Goal: Task Accomplishment & Management: Complete application form

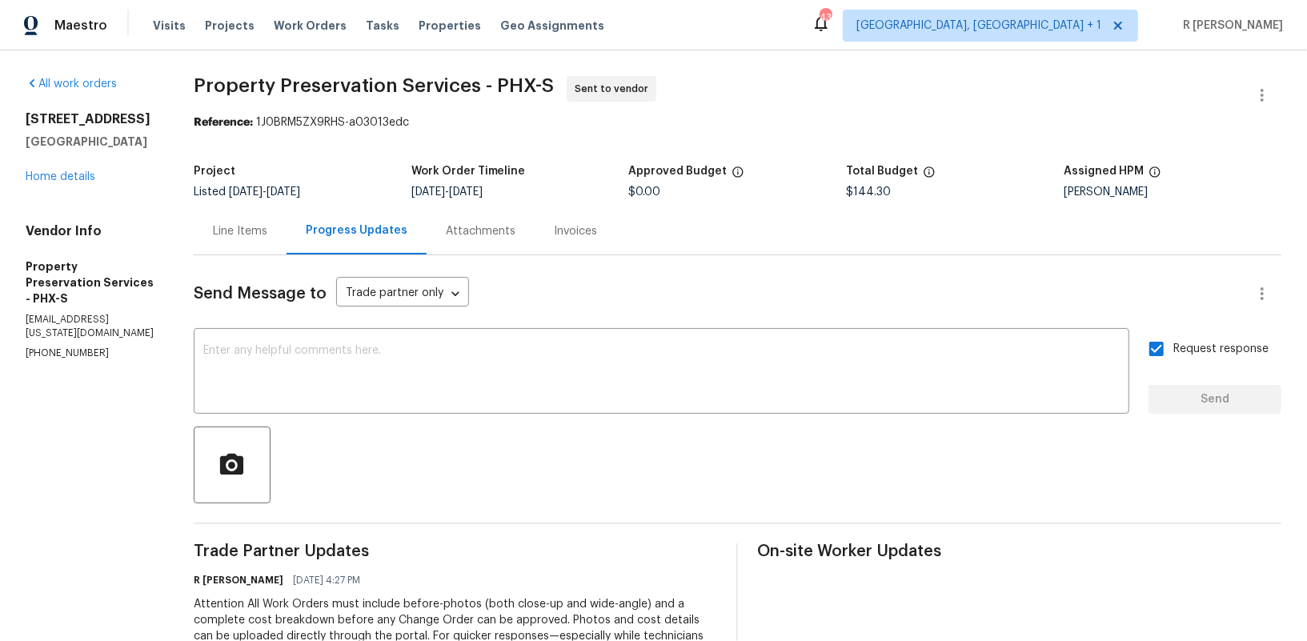
scroll to position [10, 0]
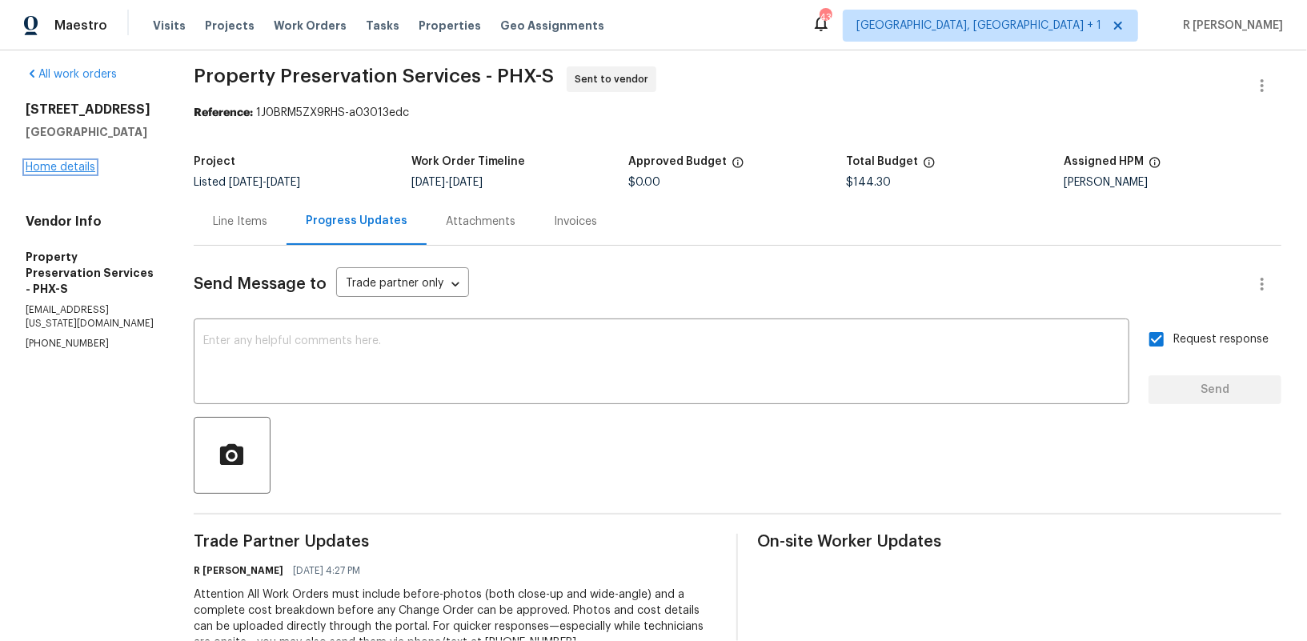
click at [67, 165] on link "Home details" at bounding box center [61, 167] width 70 height 11
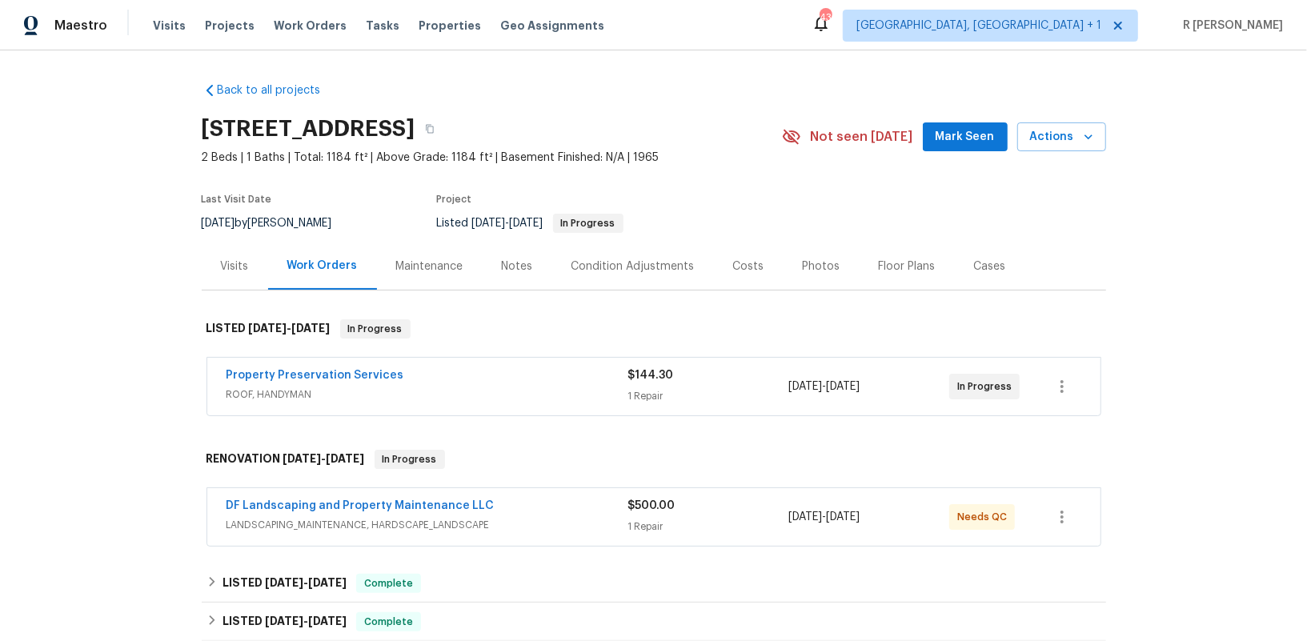
drag, startPoint x: 432, startPoint y: 364, endPoint x: 204, endPoint y: 360, distance: 228.1
click at [204, 360] on div "Property Preservation Services ROOF, HANDYMAN $144.30 1 Repair 9/23/2025 - 9/25…" at bounding box center [654, 387] width 904 height 66
drag, startPoint x: 413, startPoint y: 374, endPoint x: 162, endPoint y: 369, distance: 250.5
click at [162, 369] on div "Back to all projects 10116 W Clair Dr, Sun City, AZ 85351 2 Beds | 1 Baths | To…" at bounding box center [653, 345] width 1307 height 590
copy link "Property Preservation Services"
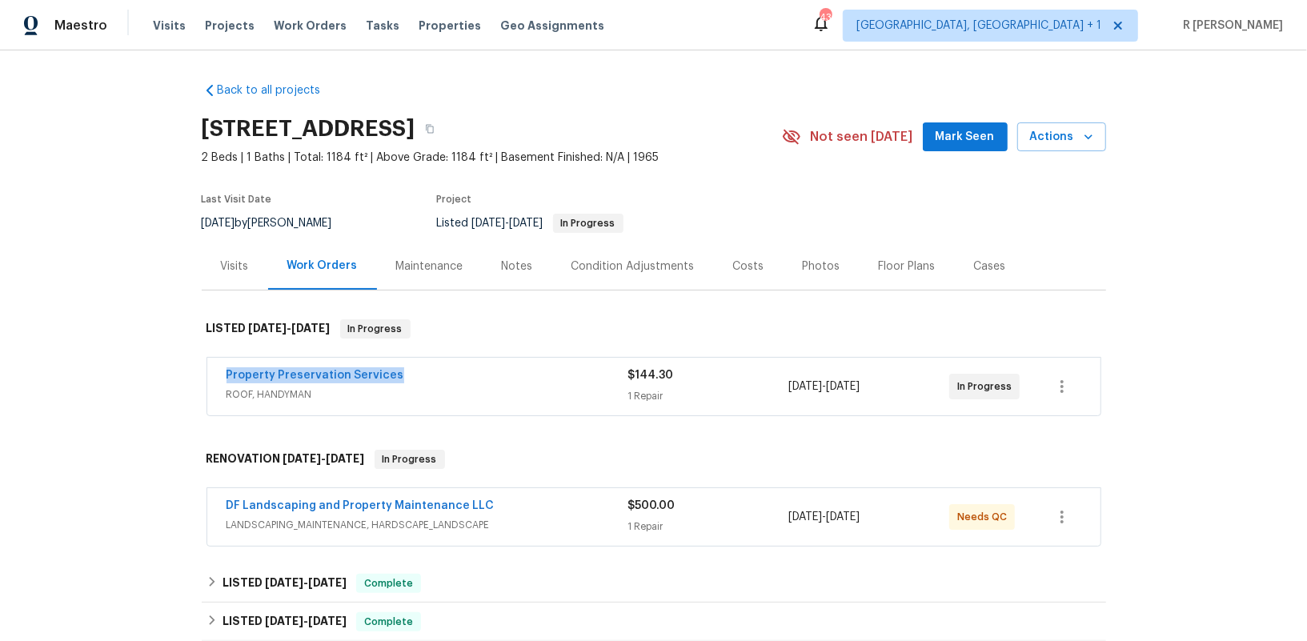
copy link "Property Preservation Services"
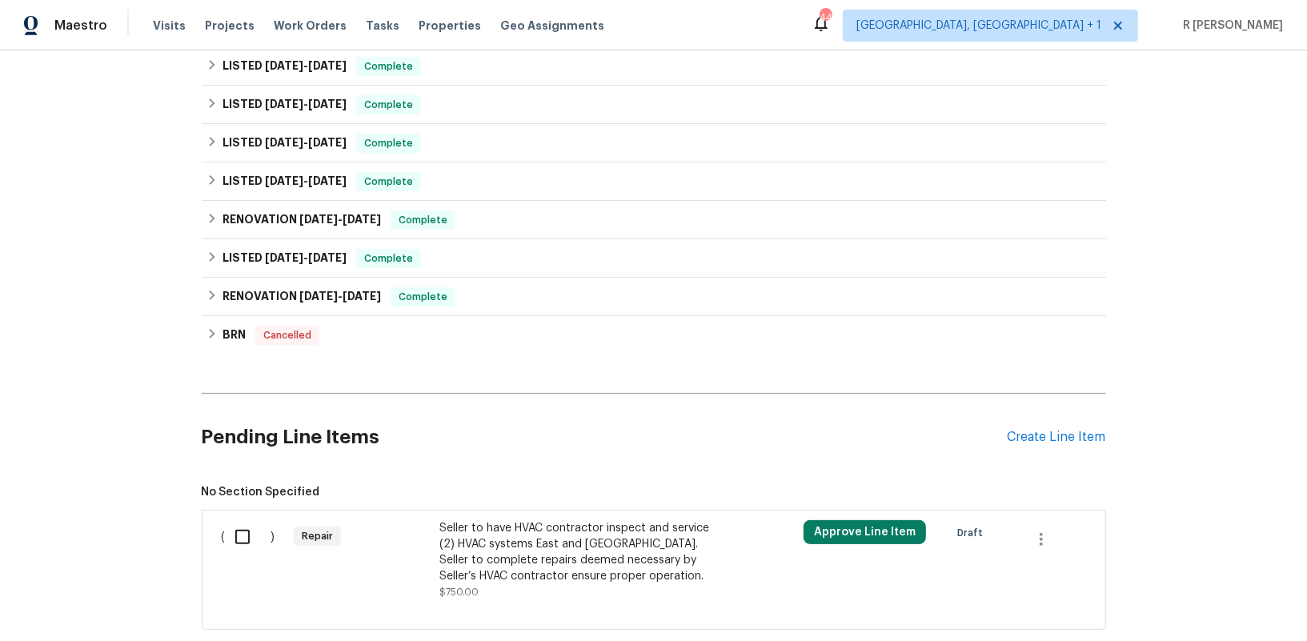
scroll to position [320, 0]
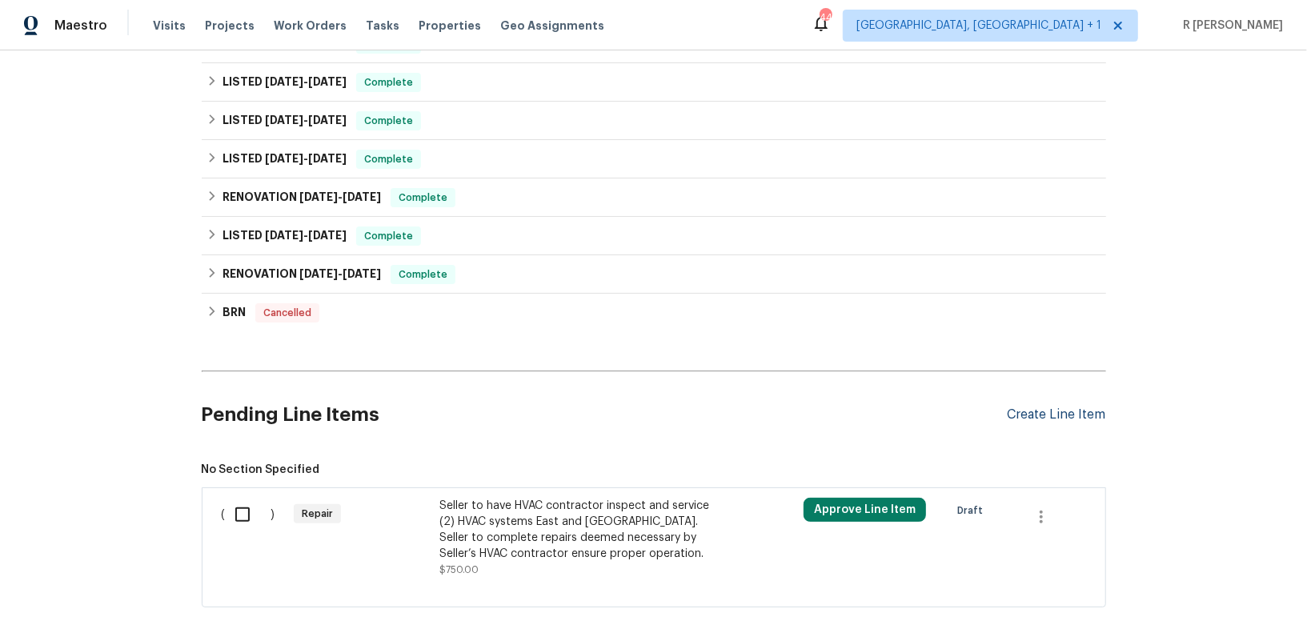
click at [1039, 407] on div "Create Line Item" at bounding box center [1056, 414] width 98 height 15
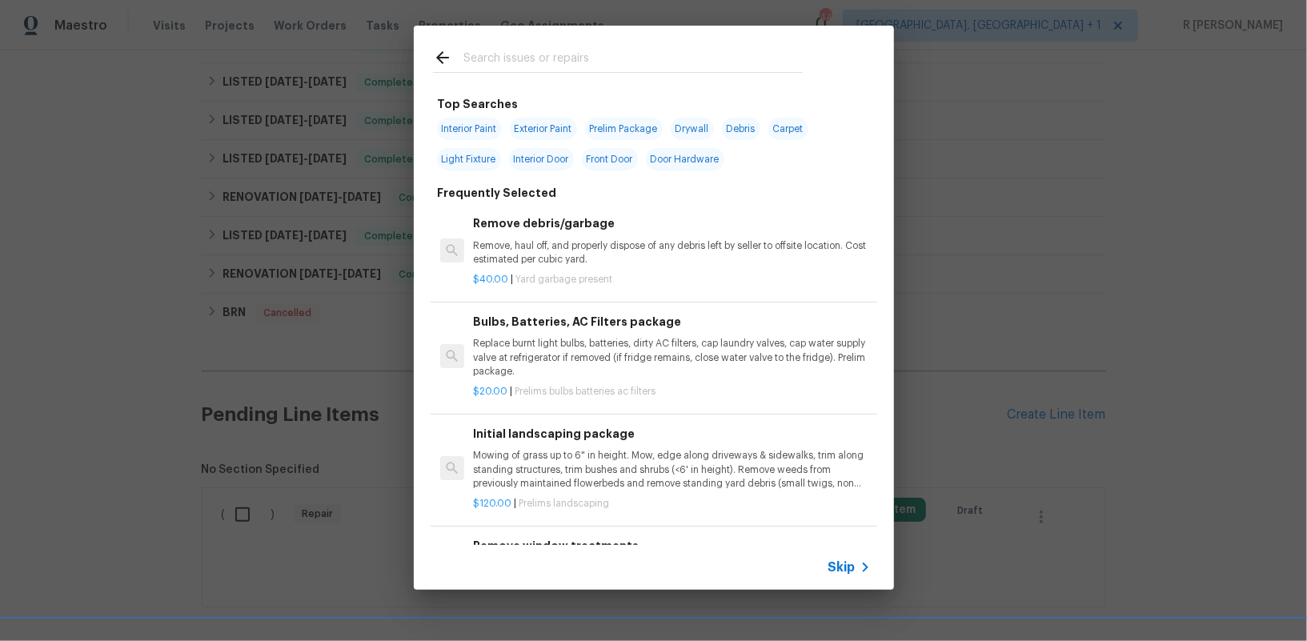
click at [863, 566] on icon at bounding box center [864, 567] width 19 height 19
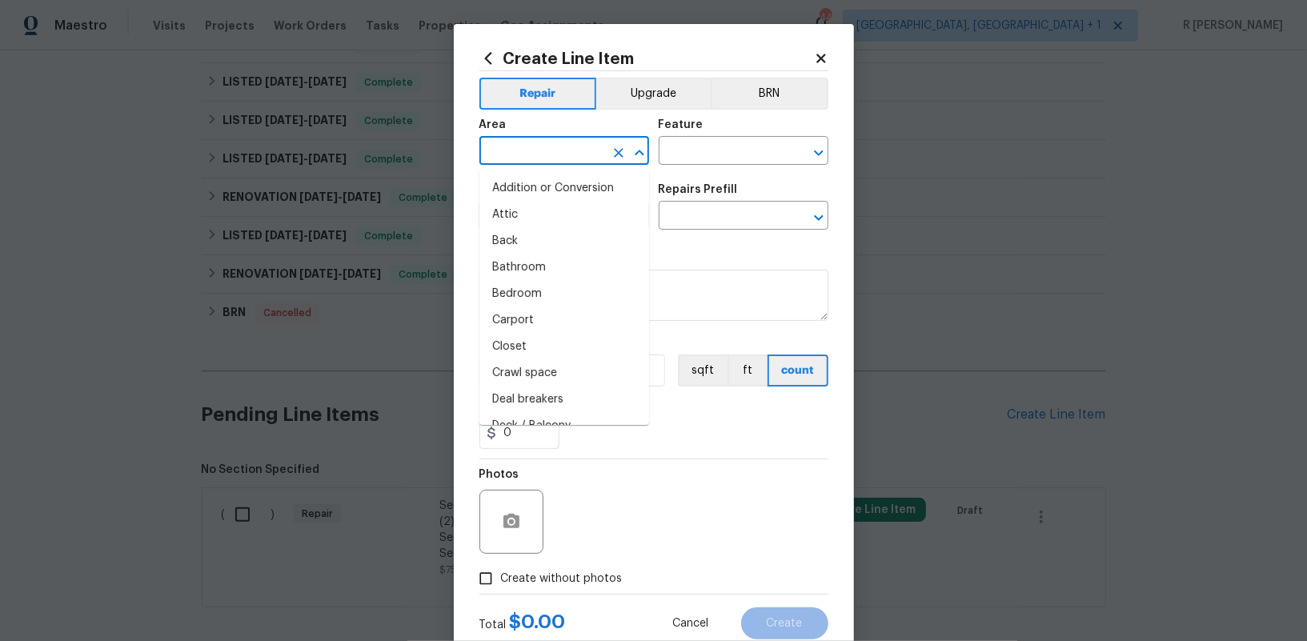
click at [512, 154] on input "text" at bounding box center [541, 152] width 125 height 25
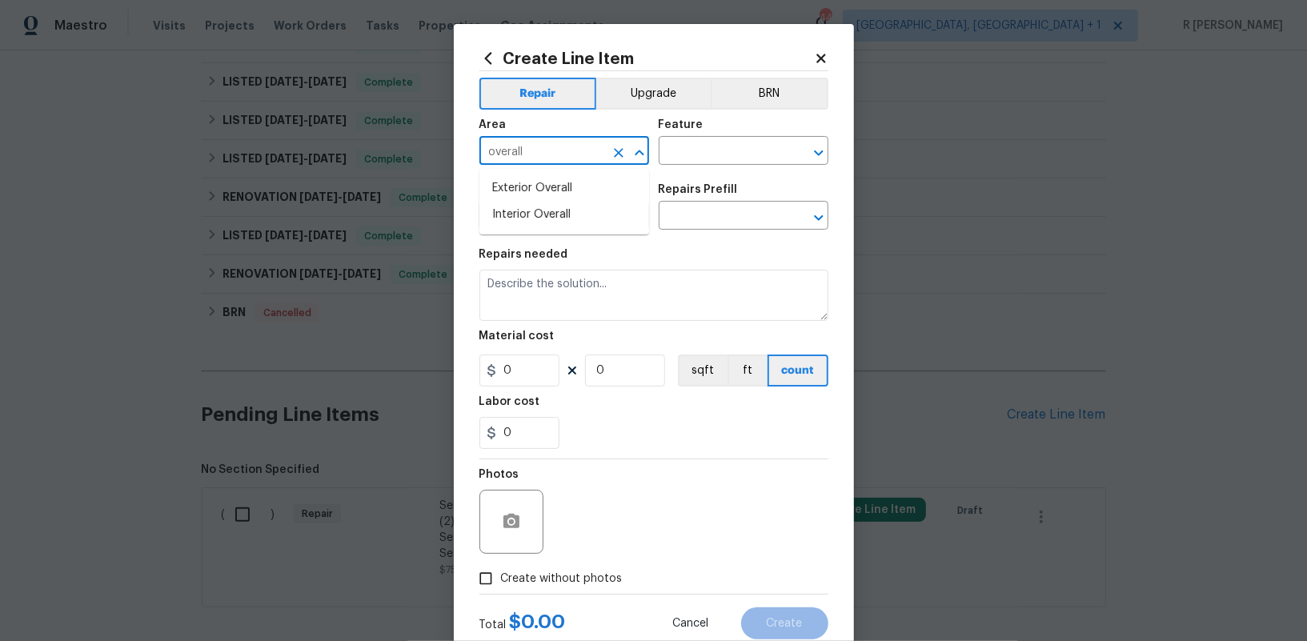
type input "overall"
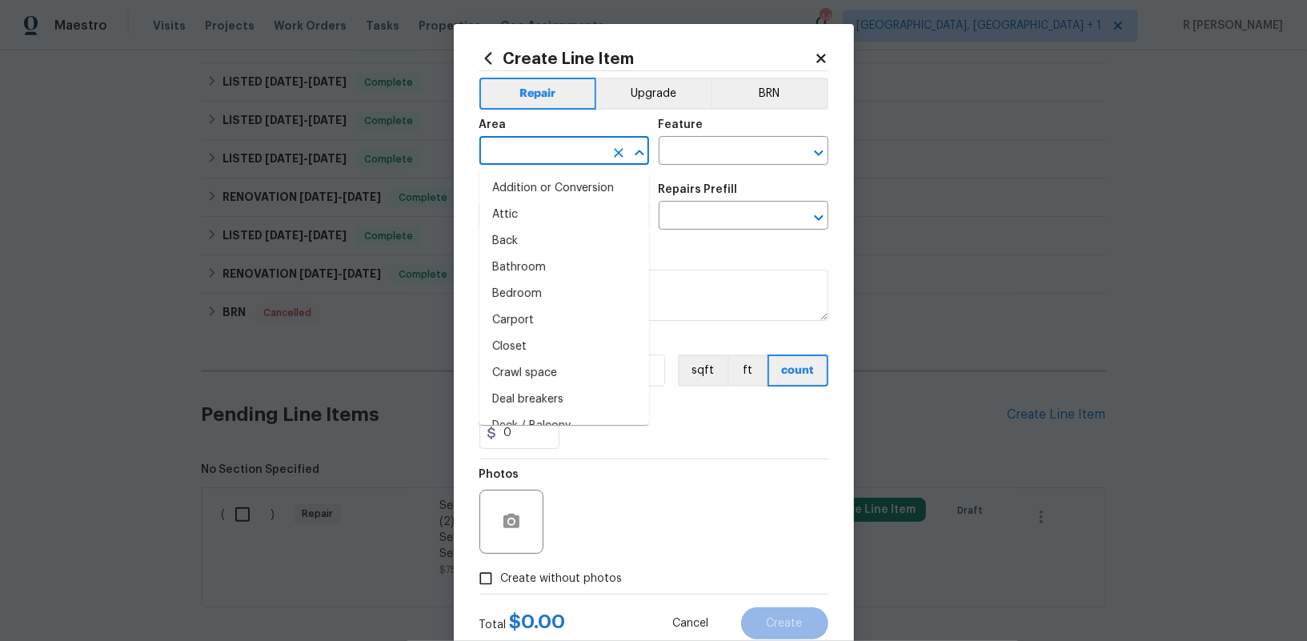
click at [592, 143] on input "text" at bounding box center [541, 152] width 125 height 25
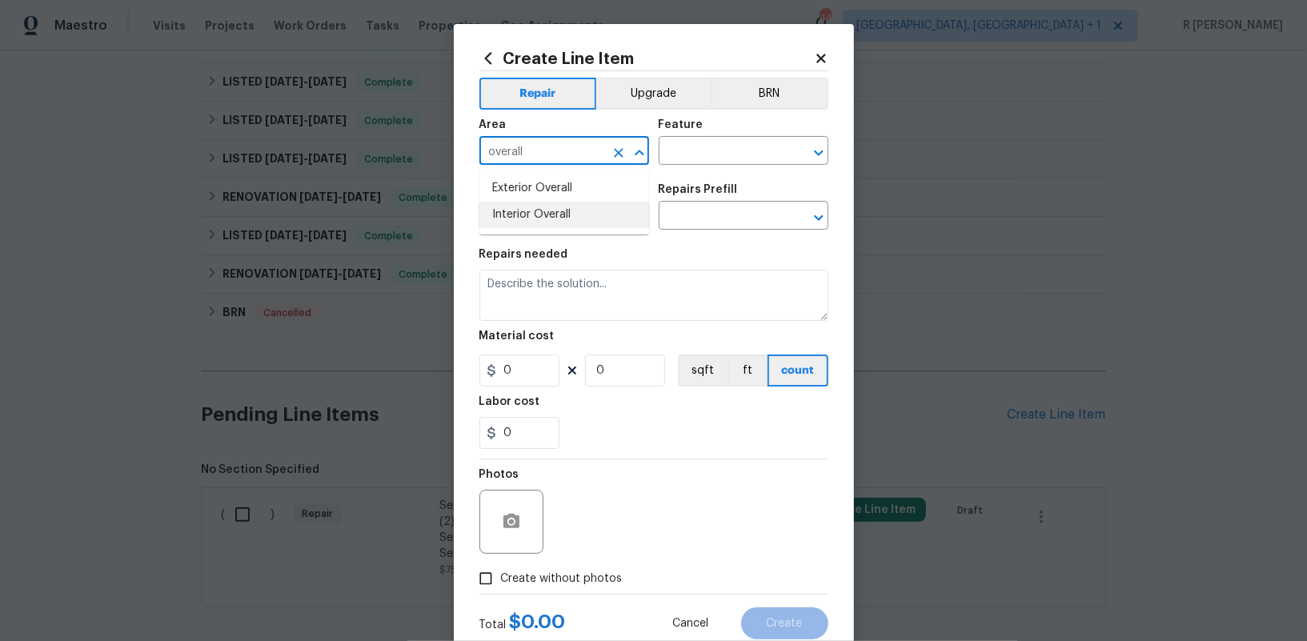
click at [558, 193] on li "Exterior Overall" at bounding box center [564, 188] width 170 height 26
drag, startPoint x: 530, startPoint y: 153, endPoint x: 404, endPoint y: 153, distance: 125.6
click at [404, 153] on div "Create Line Item Repair Upgrade BRN Area Exterior Overall ​ Feature ​ Issue ​ R…" at bounding box center [653, 320] width 1307 height 641
type input "Exterior Overall"
click at [702, 145] on input "text" at bounding box center [720, 152] width 125 height 25
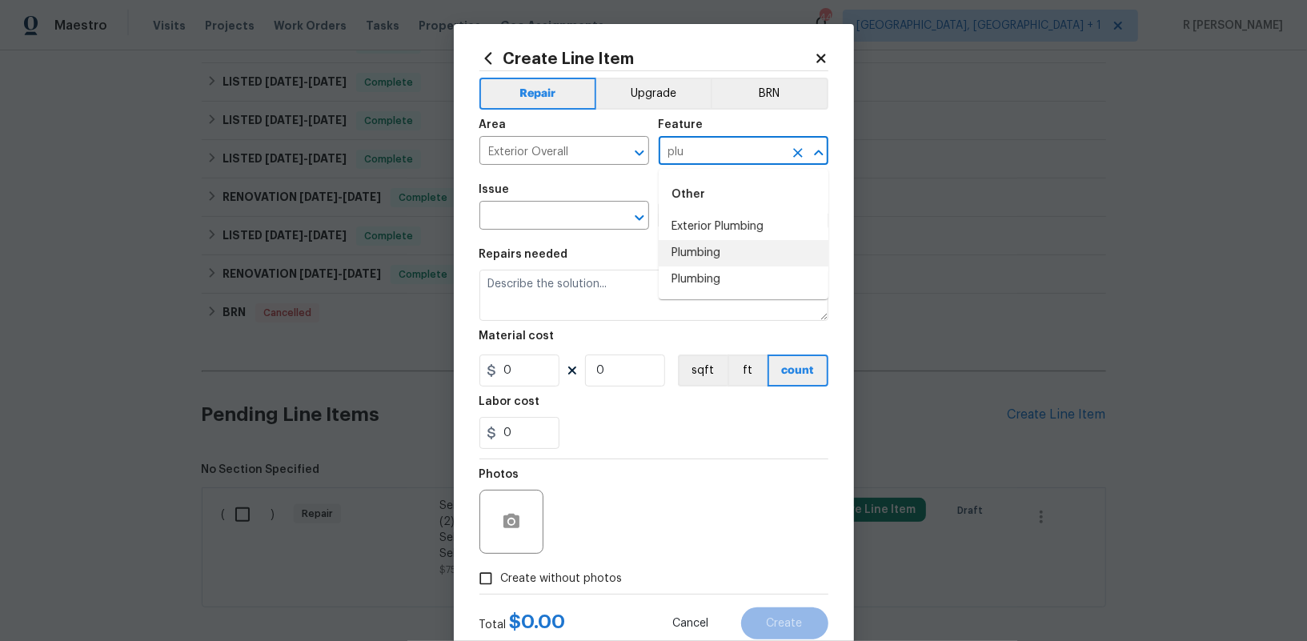
click at [706, 251] on li "Plumbing" at bounding box center [743, 253] width 170 height 26
type input "Plumbing"
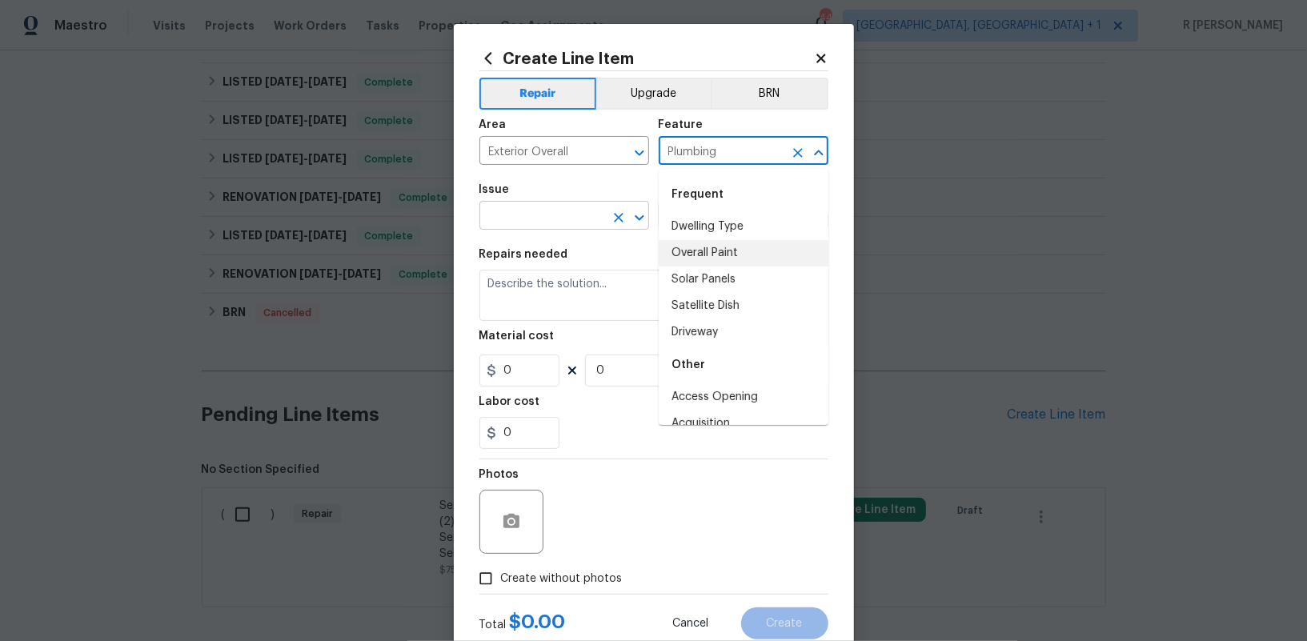
click at [526, 215] on input "text" at bounding box center [541, 217] width 125 height 25
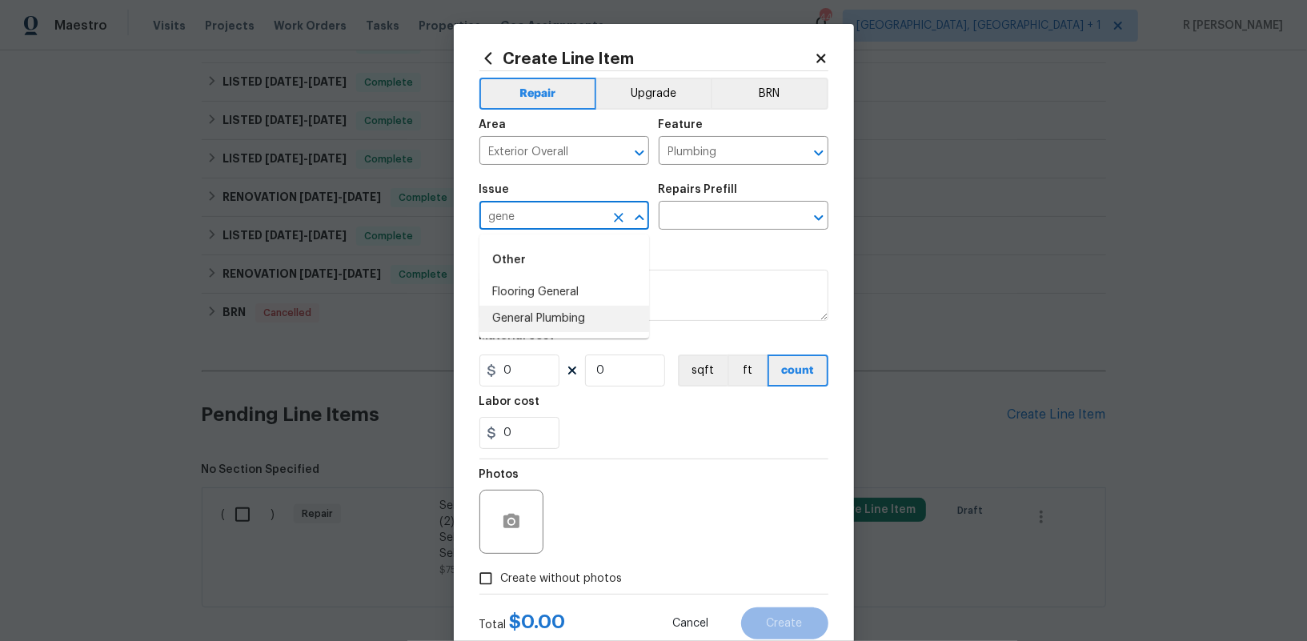
click at [521, 318] on li "General Plumbing" at bounding box center [564, 319] width 170 height 26
type input "General Plumbing"
click at [715, 212] on input "text" at bounding box center [720, 217] width 125 height 25
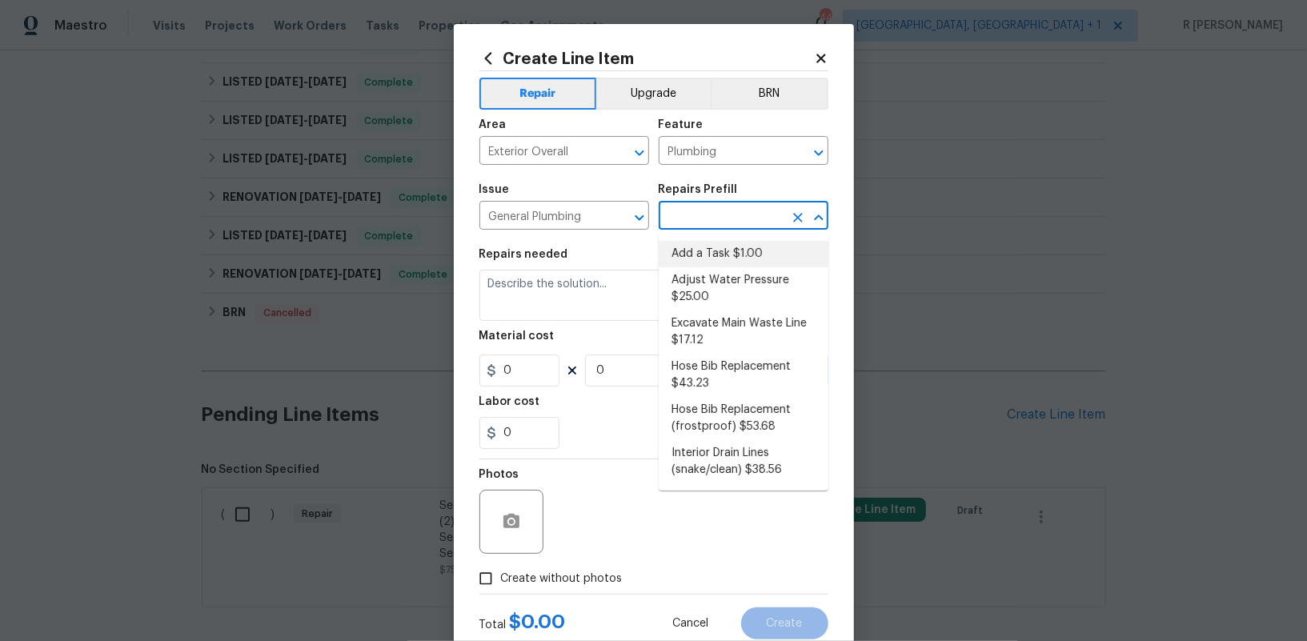
click at [714, 262] on li "Add a Task $1.00" at bounding box center [743, 254] width 170 height 26
type input "Add a Task $1.00"
type textarea "HPM to detail"
type input "1"
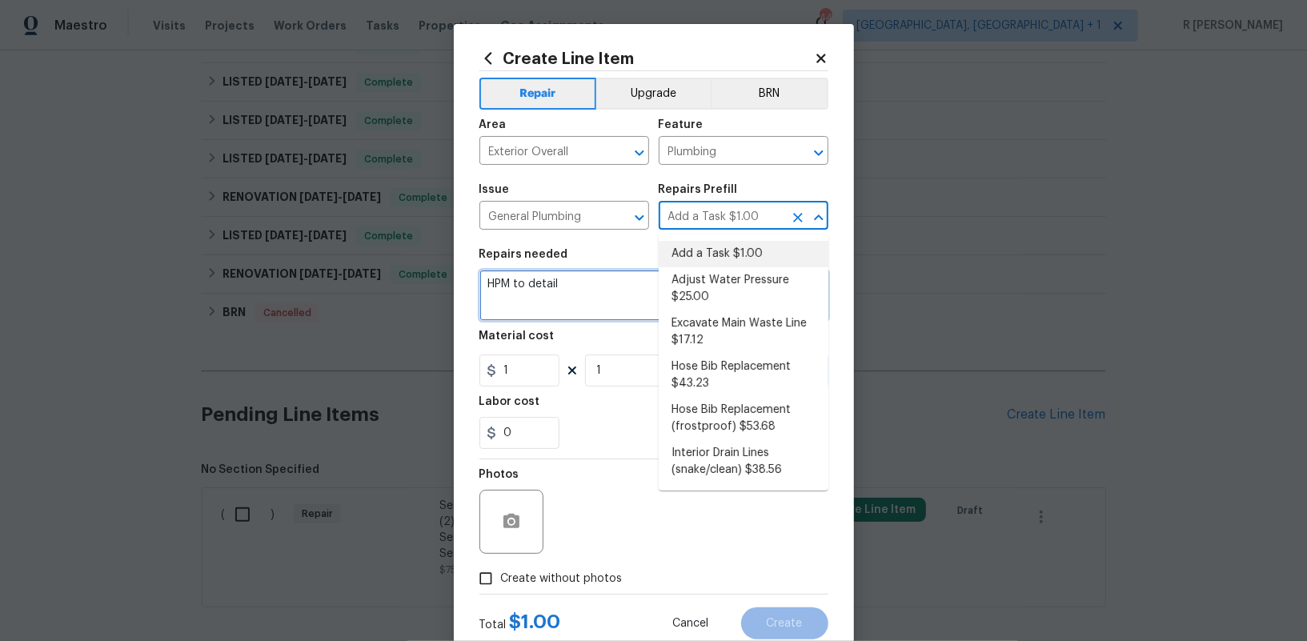
click at [592, 285] on textarea "HPM to detail" at bounding box center [653, 295] width 349 height 51
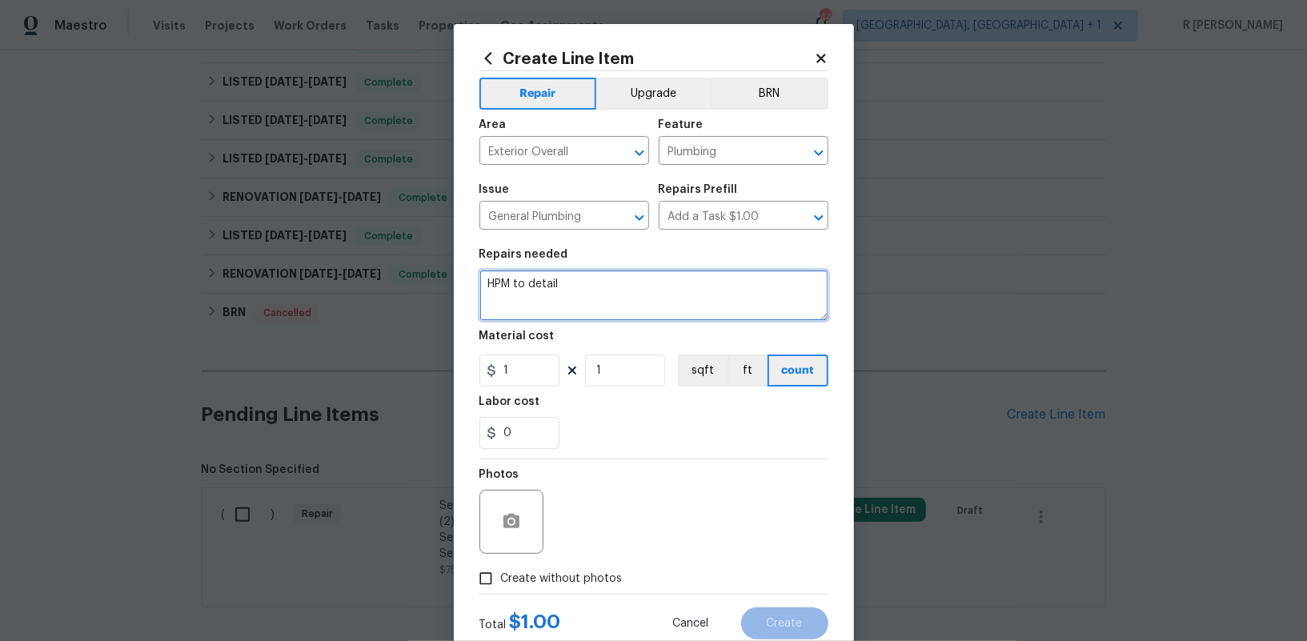
click at [592, 285] on textarea "HPM to detail" at bounding box center [653, 295] width 349 height 51
paste textarea "Please ensure all angle stops or in the open position and water is flowing to t…"
type textarea "Please ensure all angle stops or in the open position and water is flowing to t…"
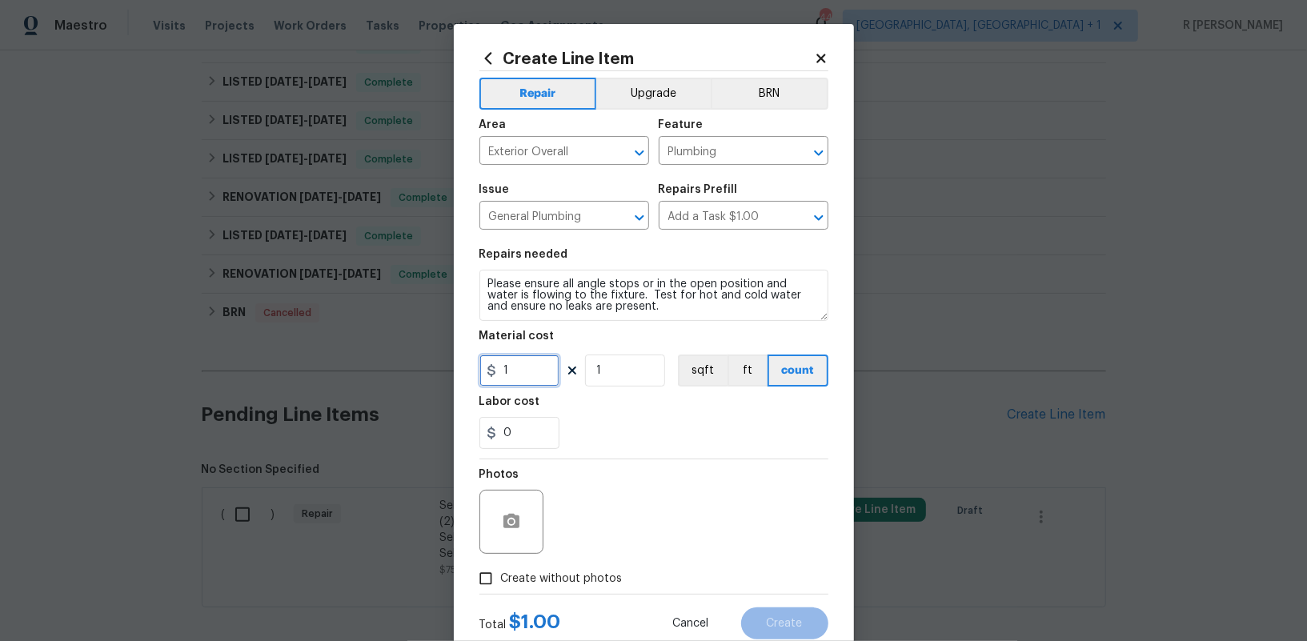
click at [528, 370] on input "1" at bounding box center [519, 370] width 80 height 32
type input "150"
click at [514, 583] on span "Create without photos" at bounding box center [562, 578] width 122 height 17
click at [501, 583] on input "Create without photos" at bounding box center [485, 578] width 30 height 30
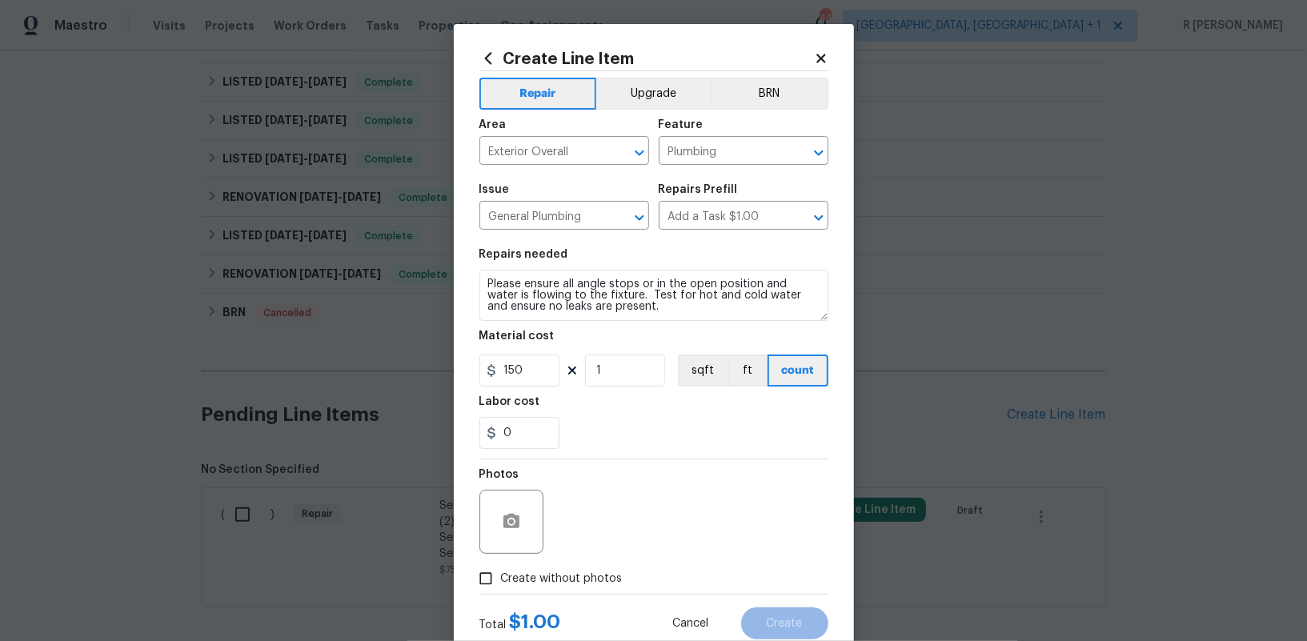
checkbox input "true"
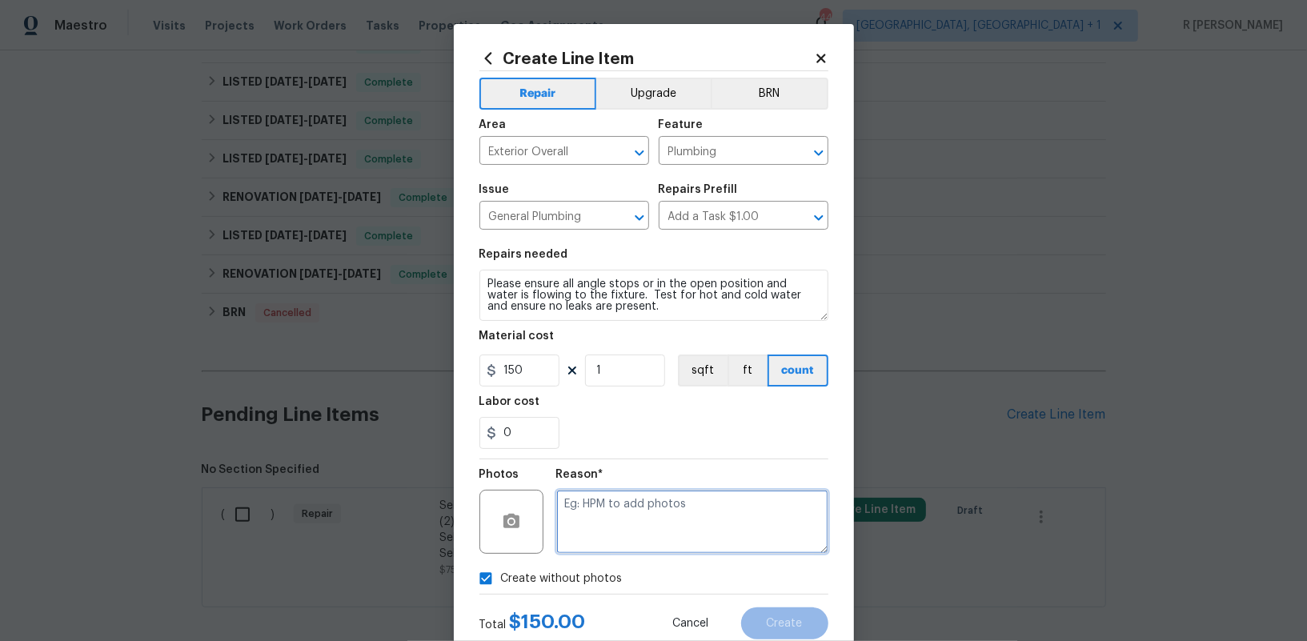
click at [571, 540] on textarea at bounding box center [692, 522] width 272 height 64
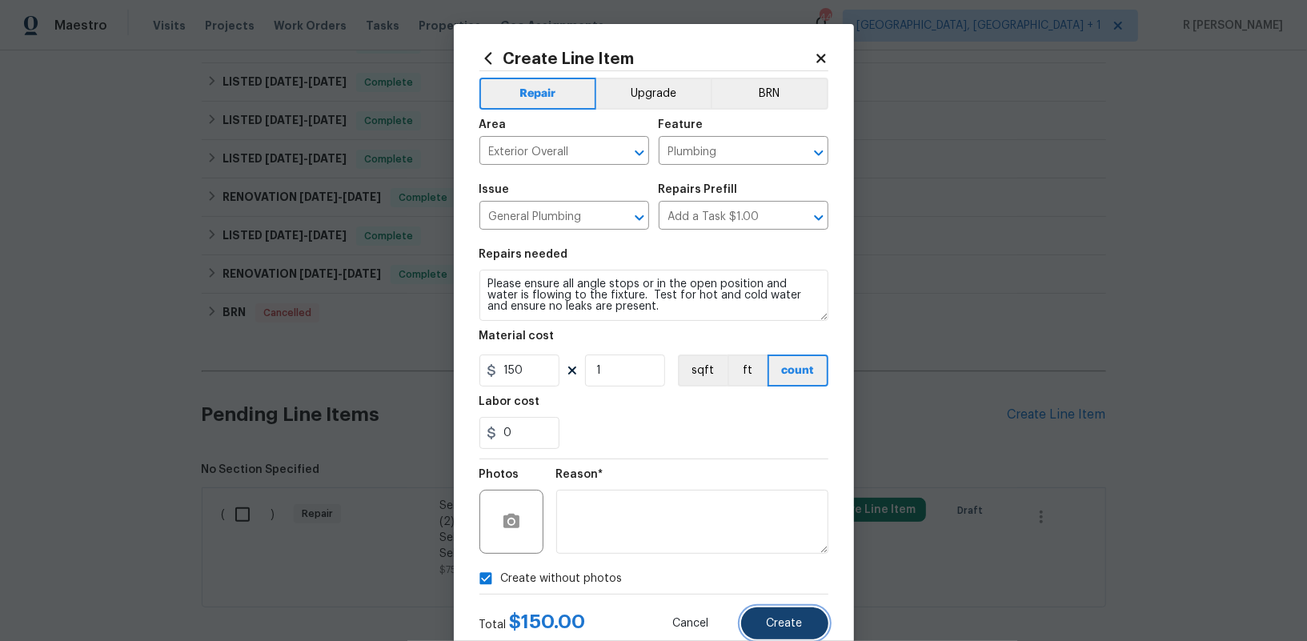
click at [791, 626] on span "Create" at bounding box center [784, 624] width 36 height 12
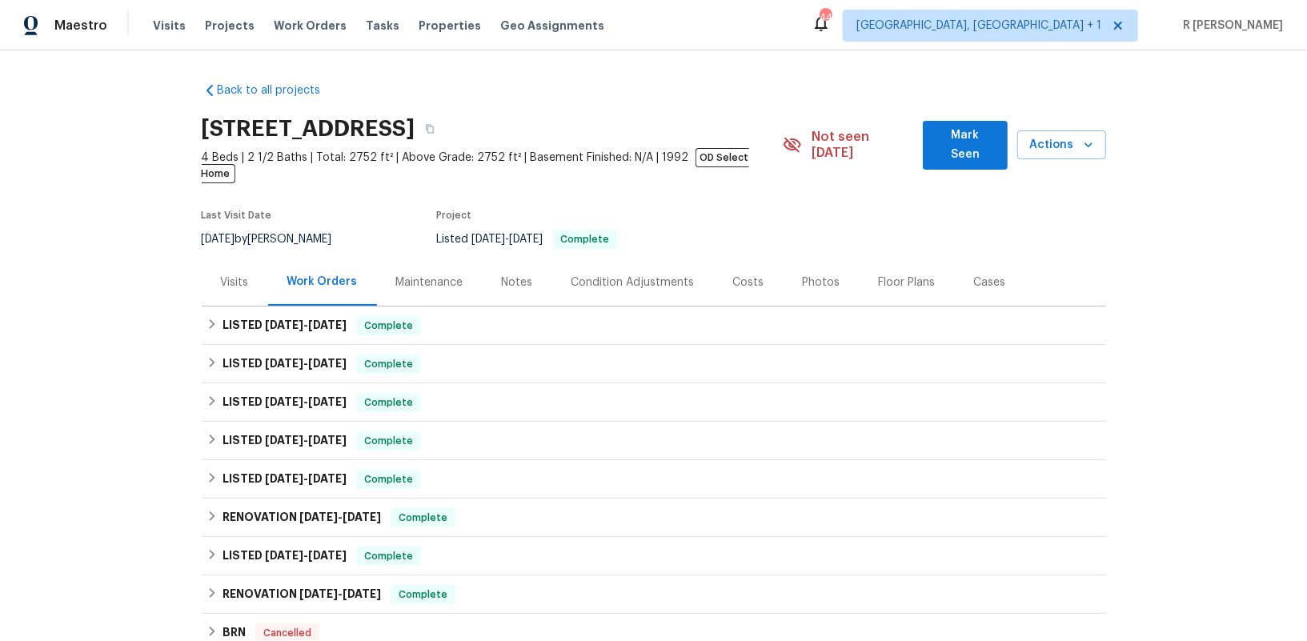
scroll to position [591, 0]
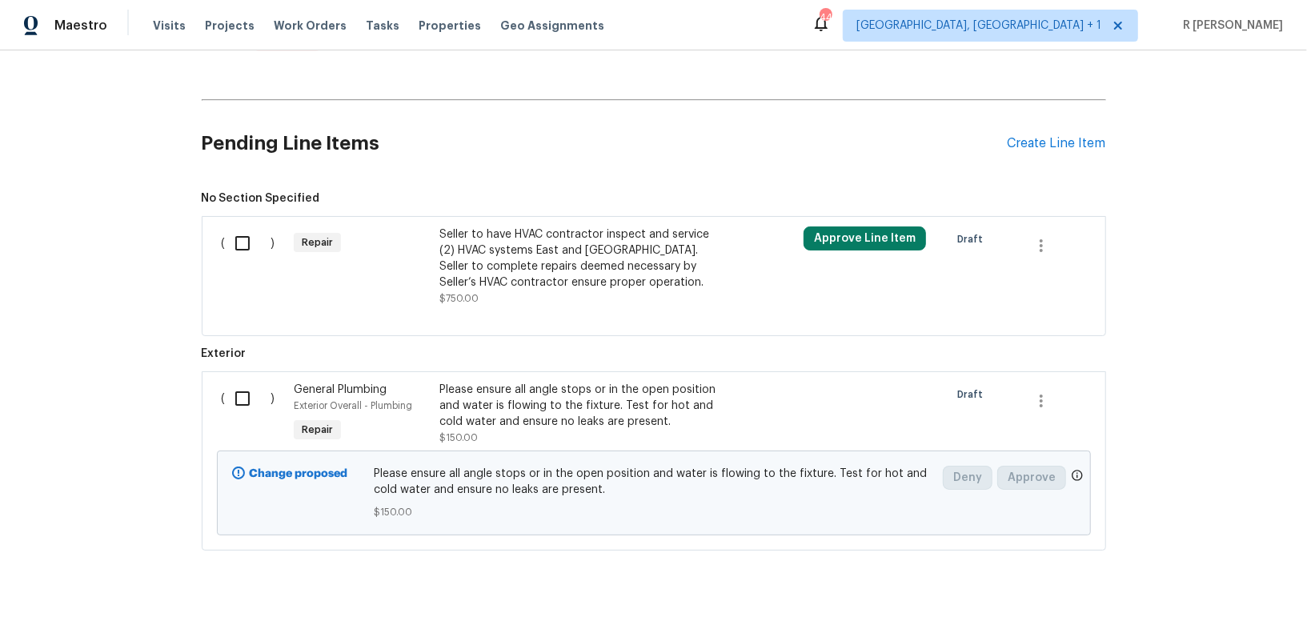
click at [242, 382] on input "checkbox" at bounding box center [249, 399] width 46 height 34
checkbox input "true"
click at [1227, 603] on span "Create Work Order" at bounding box center [1215, 601] width 106 height 20
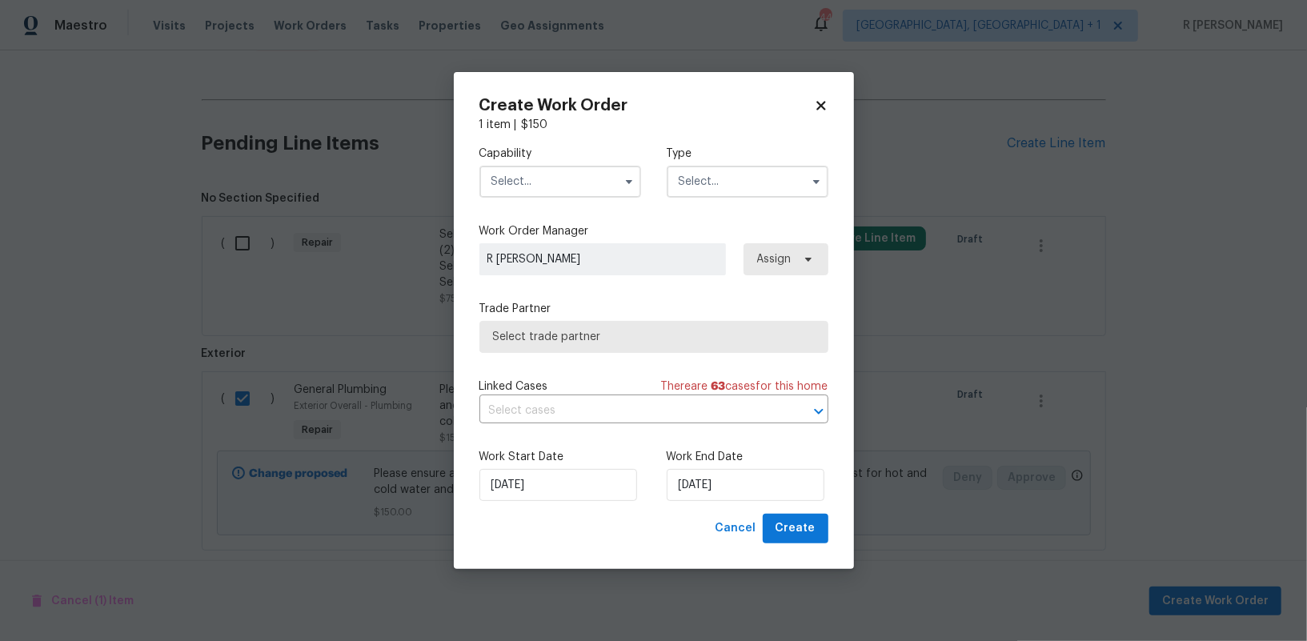
click at [530, 187] on input "text" at bounding box center [560, 182] width 162 height 32
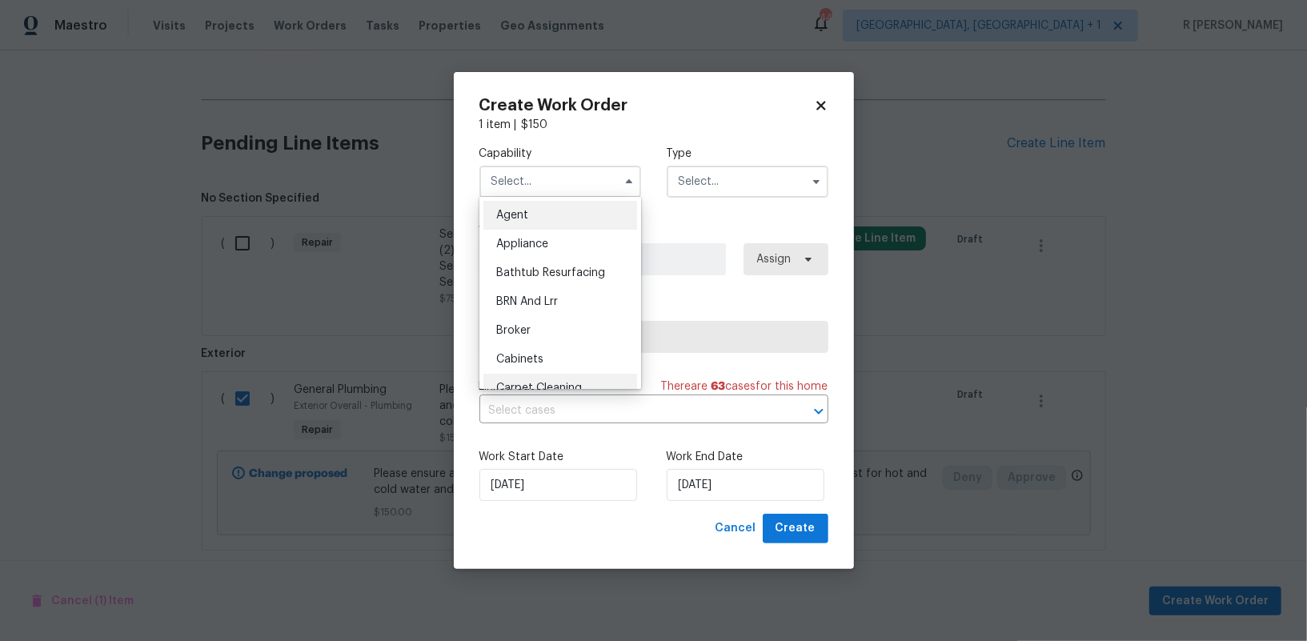
click at [578, 387] on span "Carpet Cleaning" at bounding box center [539, 387] width 86 height 11
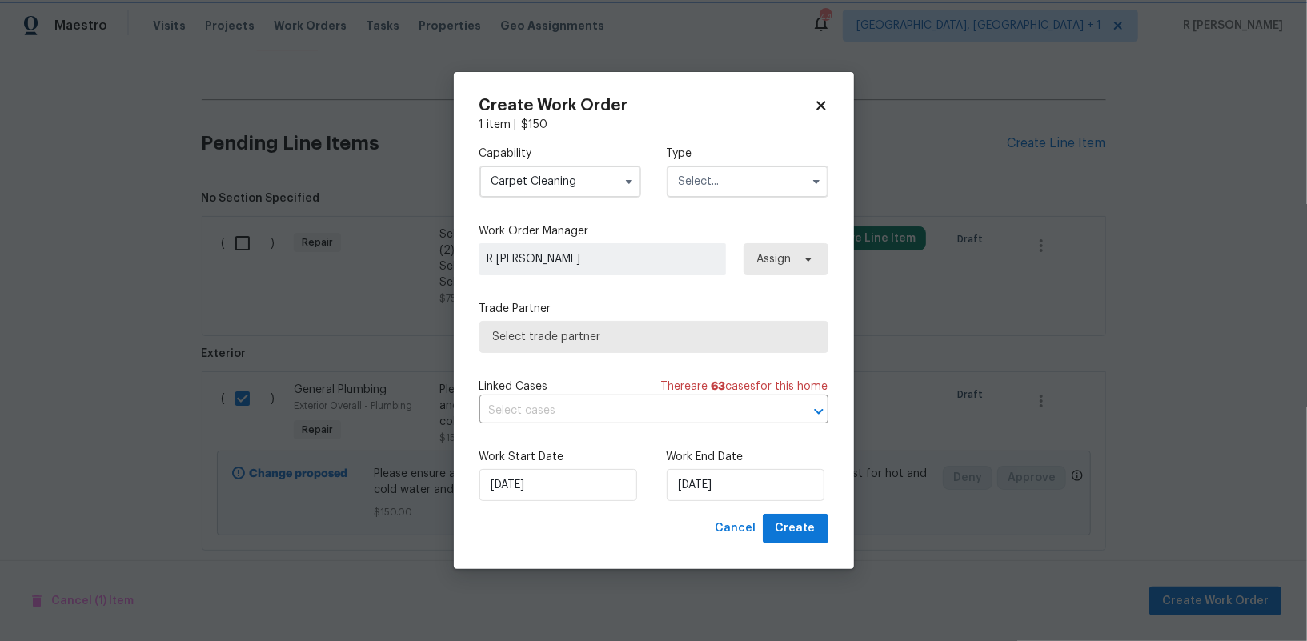
scroll to position [46, 0]
click at [535, 166] on input "Carpet Cleaning" at bounding box center [560, 182] width 162 height 32
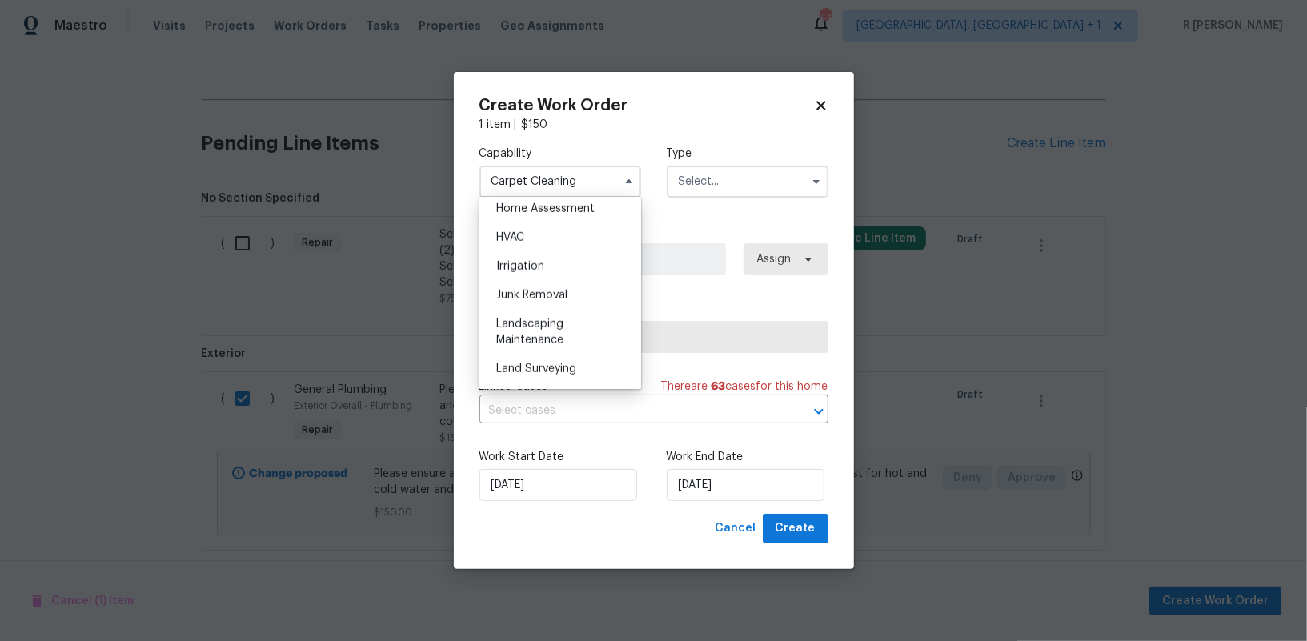
scroll to position [826, 0]
click at [535, 275] on div "Handyman" at bounding box center [560, 269] width 154 height 29
type input "Handyman"
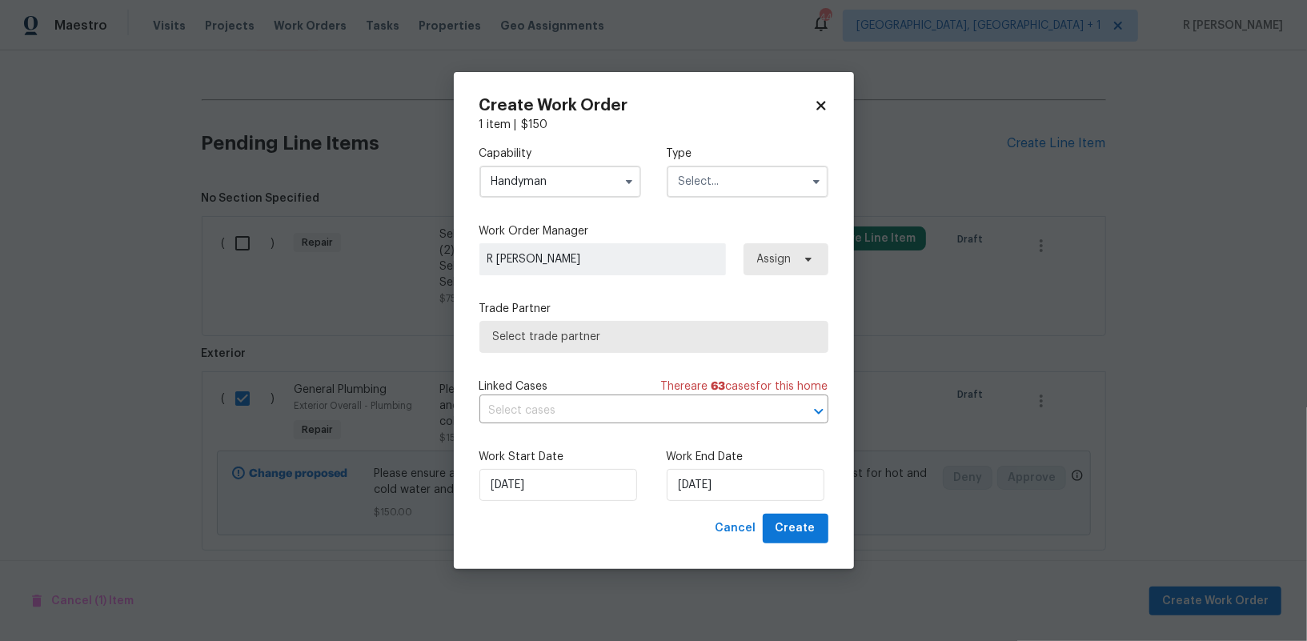
click at [699, 186] on input "text" at bounding box center [747, 182] width 162 height 32
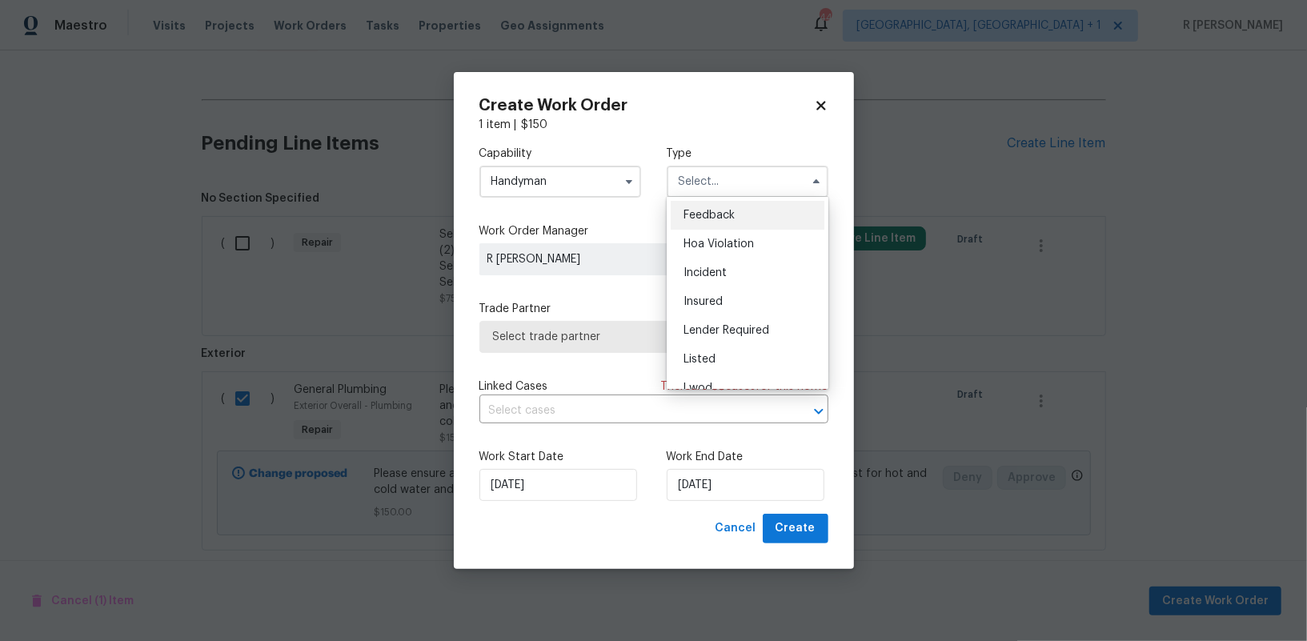
click at [709, 210] on span "Feedback" at bounding box center [708, 215] width 51 height 11
type input "Feedback"
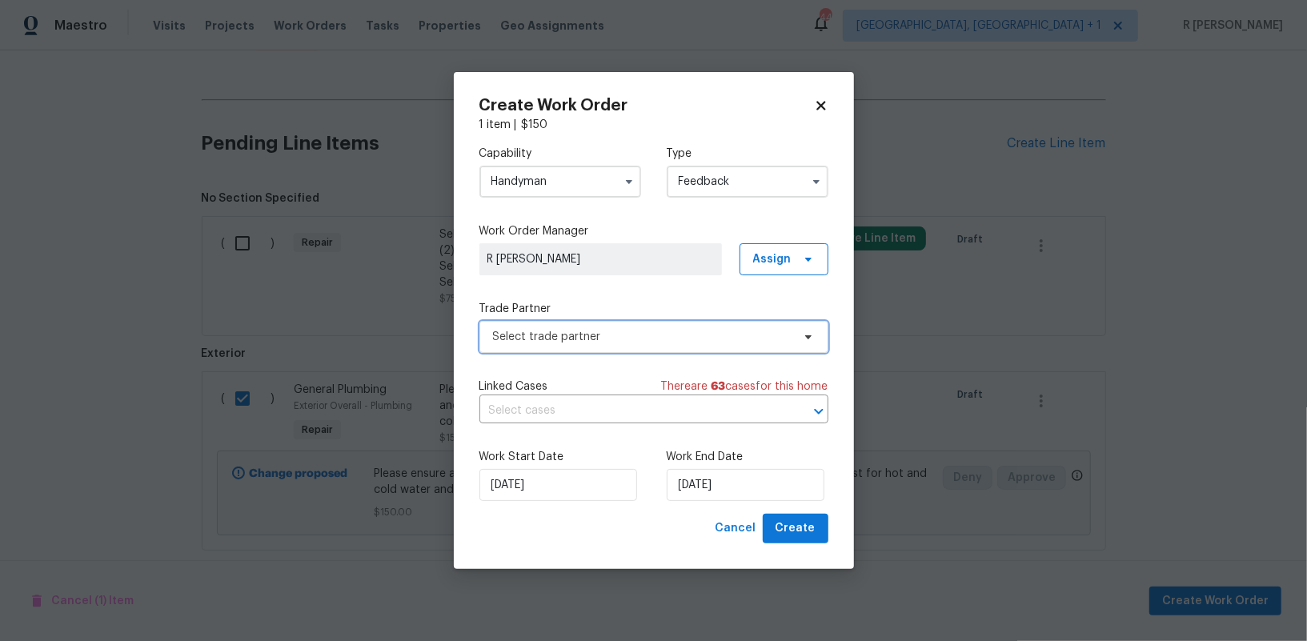
click at [589, 338] on span "Select trade partner" at bounding box center [642, 337] width 298 height 16
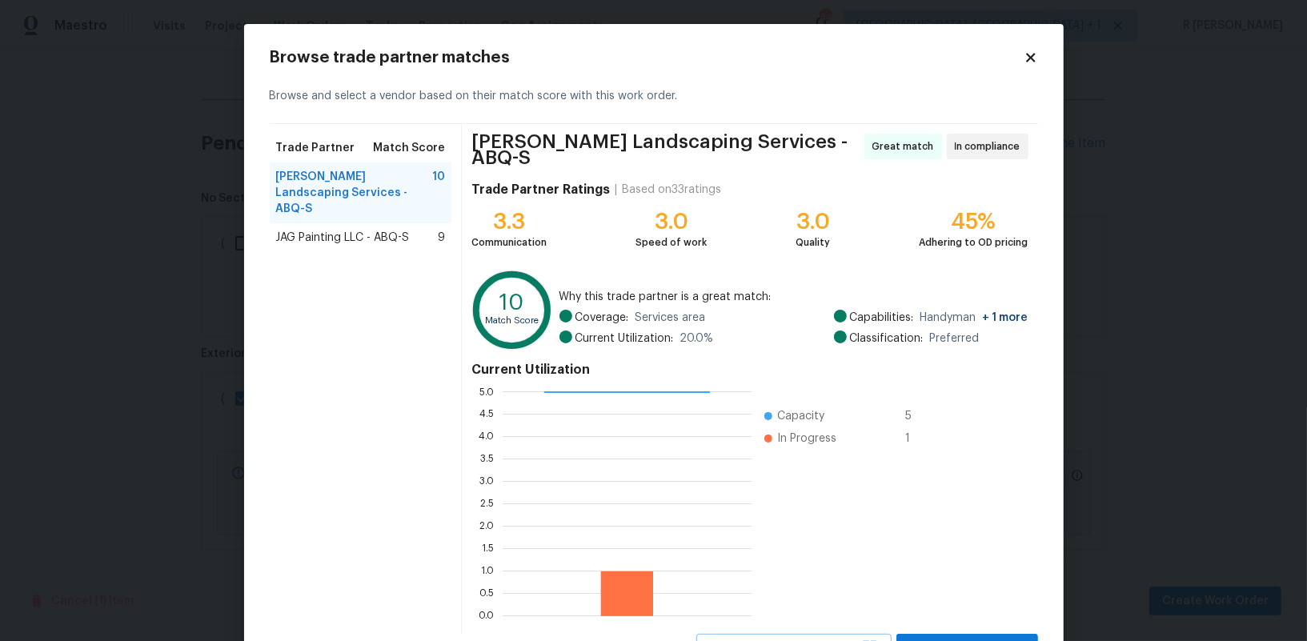
scroll to position [64, 0]
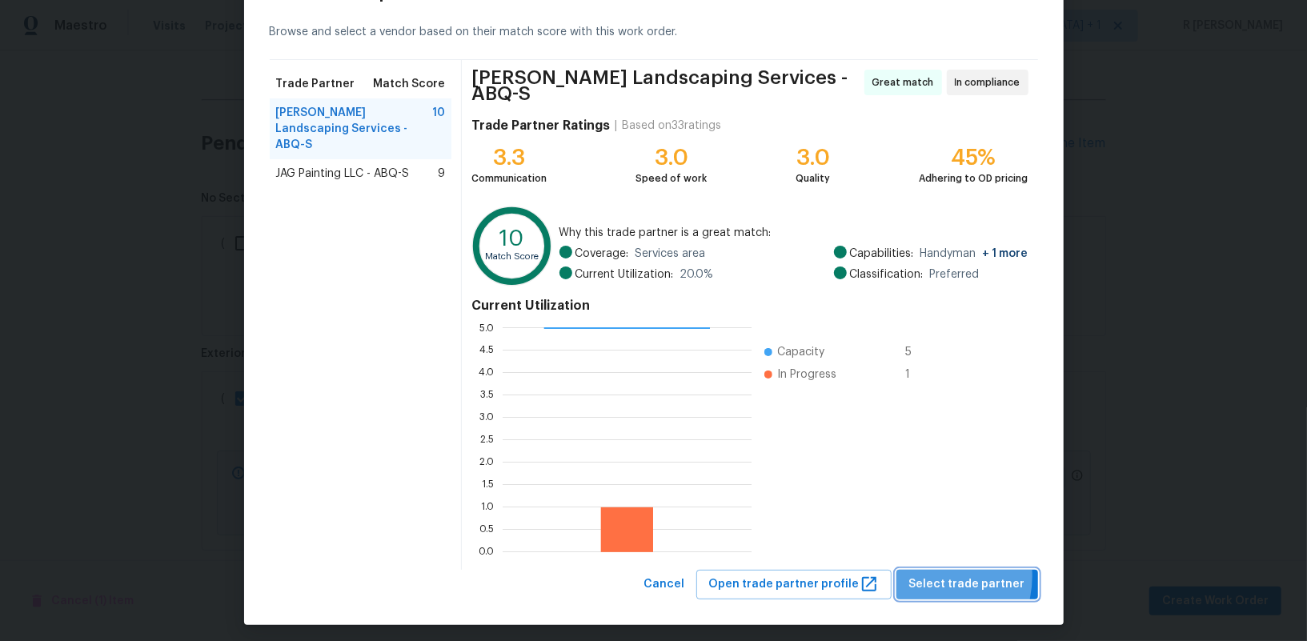
click at [934, 574] on span "Select trade partner" at bounding box center [967, 584] width 116 height 20
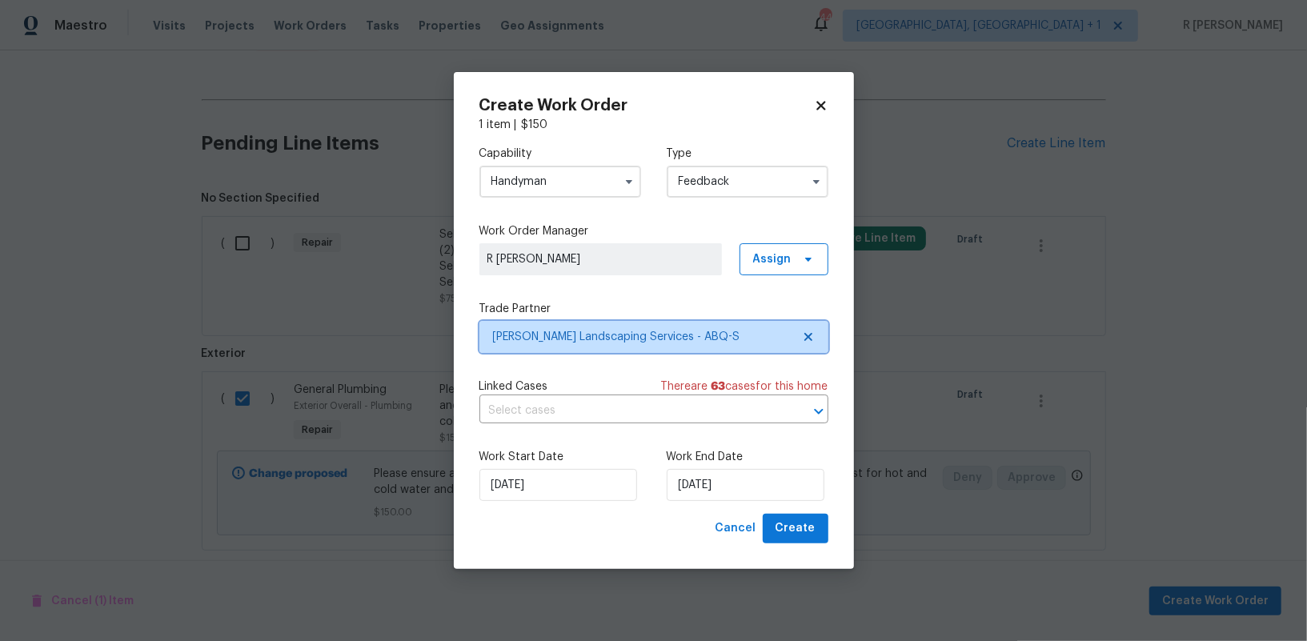
scroll to position [0, 0]
click at [615, 408] on input "text" at bounding box center [631, 410] width 304 height 25
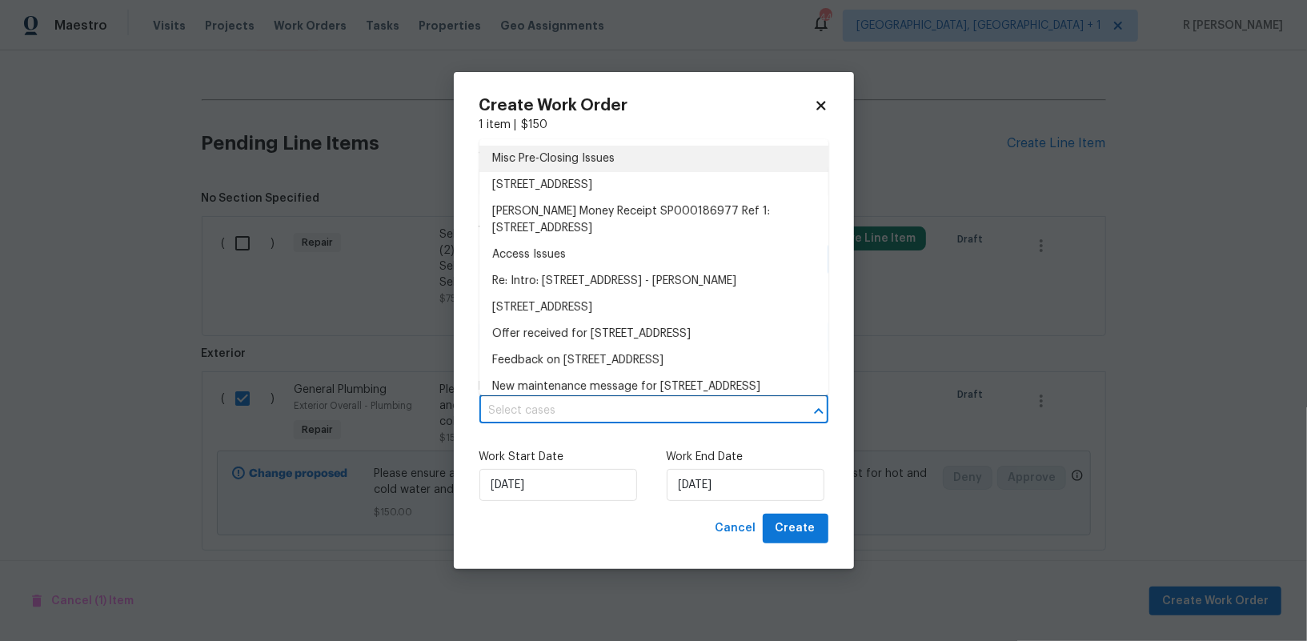
click at [580, 152] on li "Misc Pre-Closing Issues" at bounding box center [653, 159] width 349 height 26
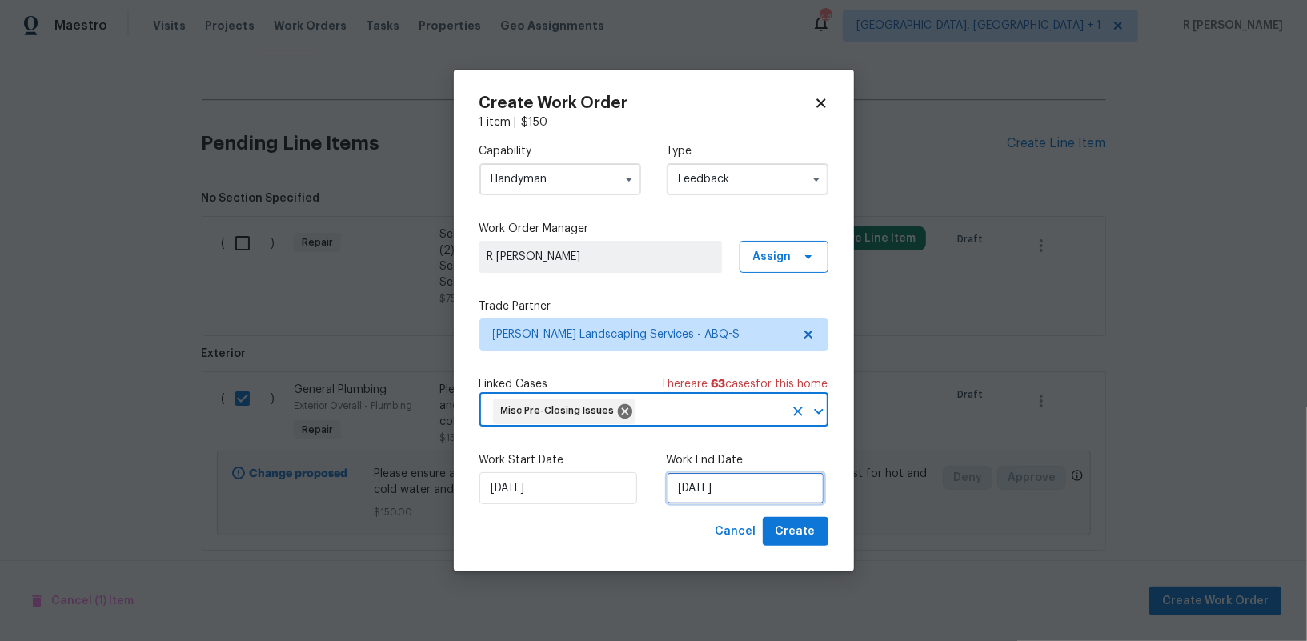
click at [731, 499] on input "23/09/2025" at bounding box center [745, 488] width 158 height 32
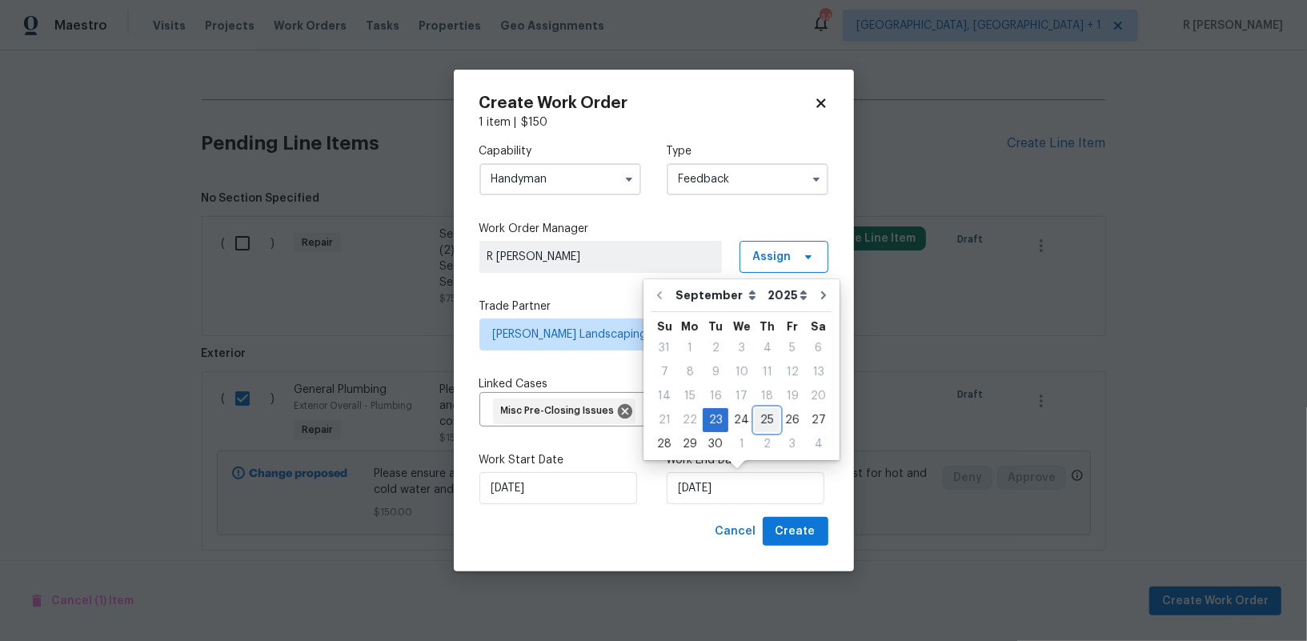
click at [762, 421] on div "25" at bounding box center [766, 420] width 25 height 22
type input "25/09/2025"
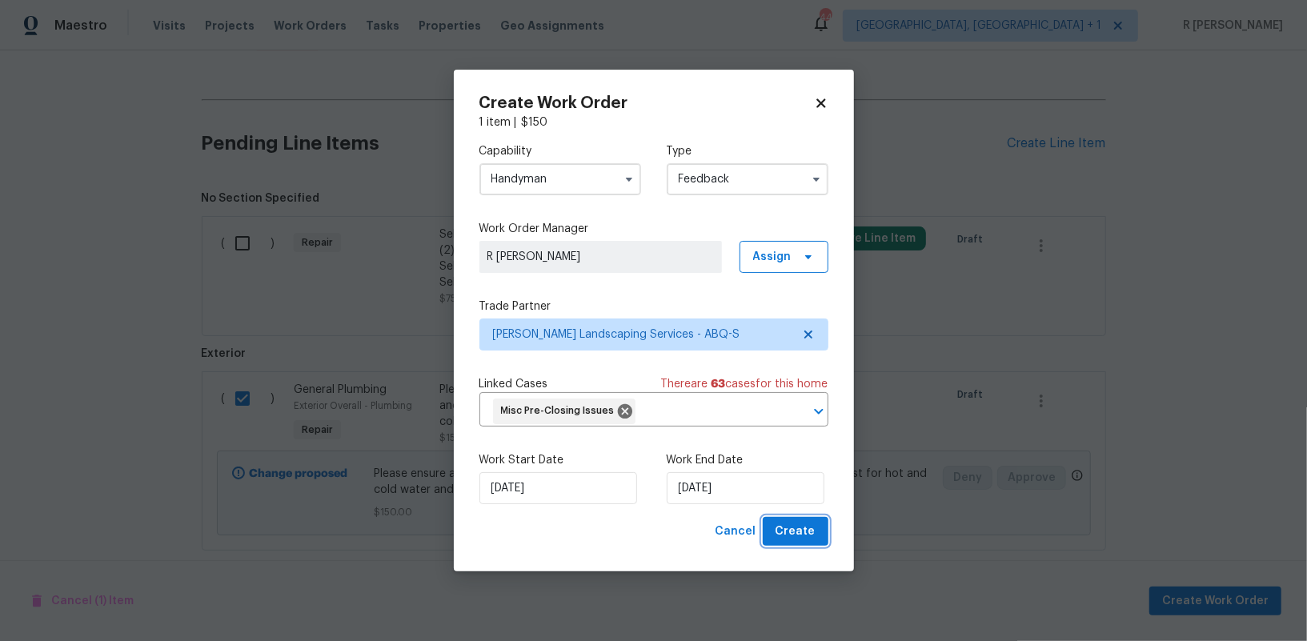
click at [787, 534] on span "Create" at bounding box center [795, 532] width 40 height 20
checkbox input "false"
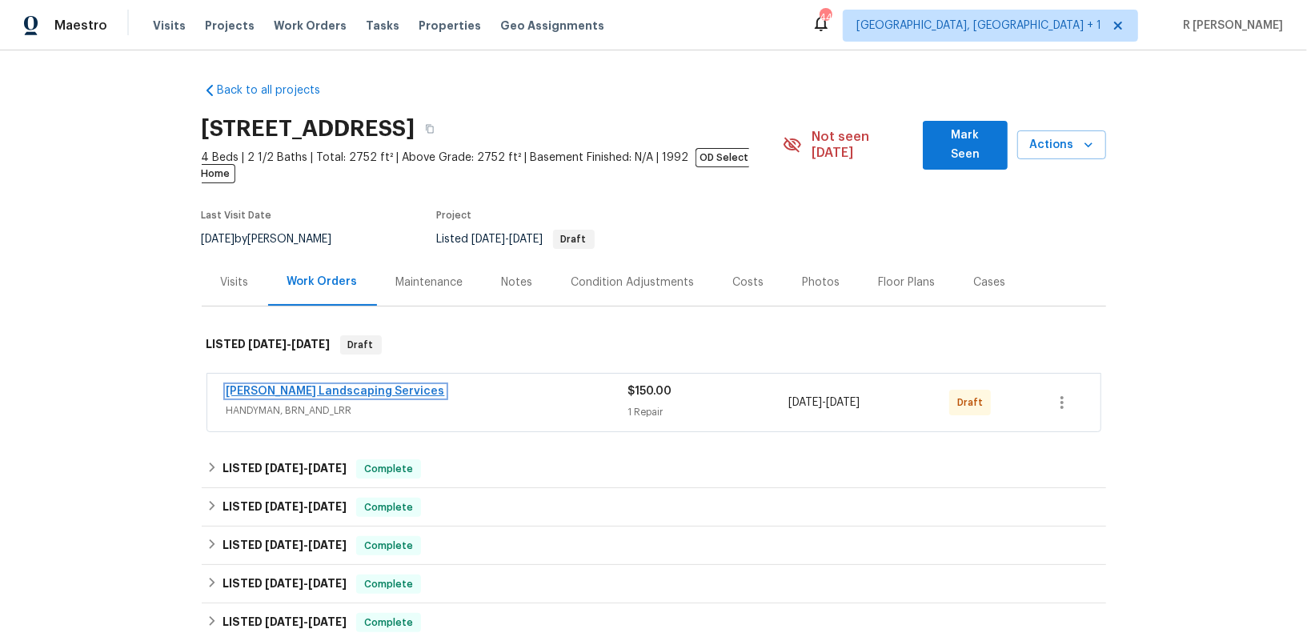
click at [338, 386] on link "[PERSON_NAME] Landscaping Services" at bounding box center [335, 391] width 218 height 11
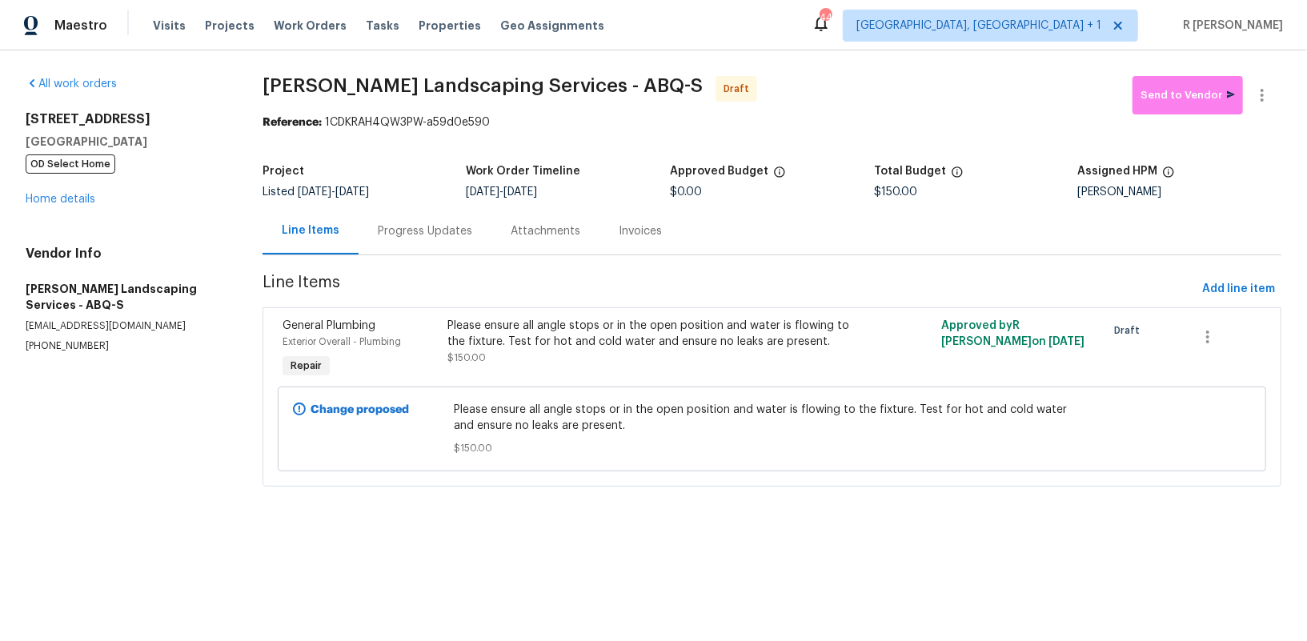
click at [433, 213] on div "Progress Updates" at bounding box center [424, 230] width 133 height 47
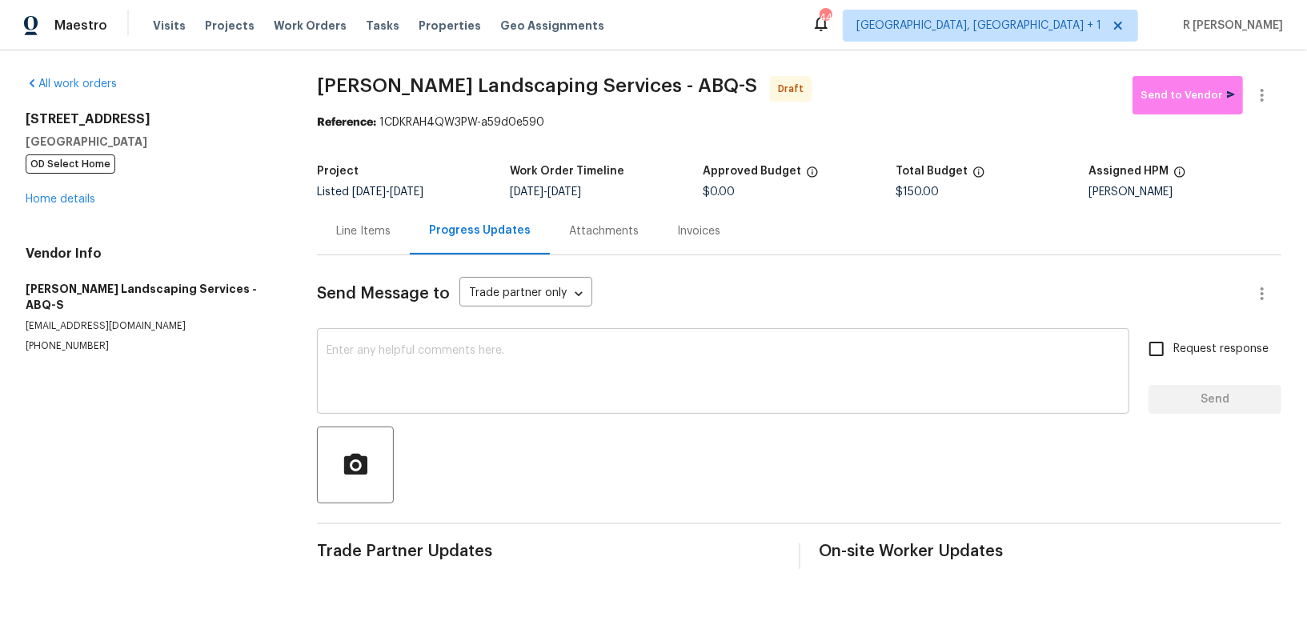
click at [722, 353] on textarea at bounding box center [722, 373] width 793 height 56
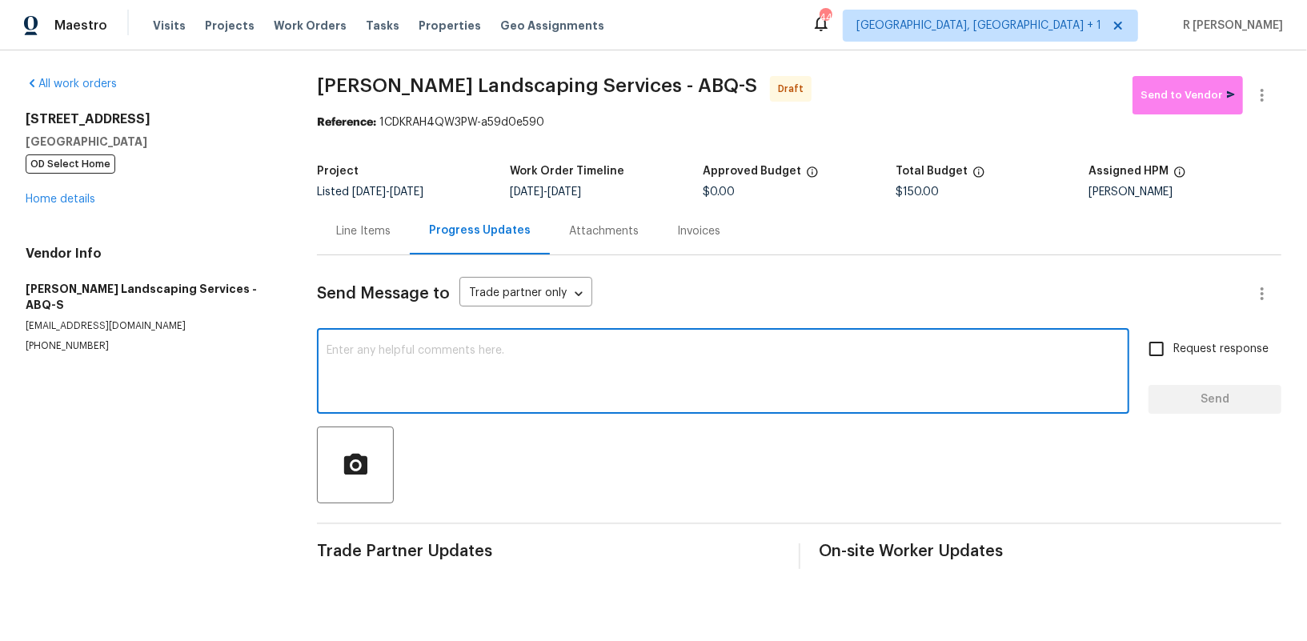
paste textarea "Hey, this is Yogesh from Opendoor. I’m confirming you received the WO for the p…"
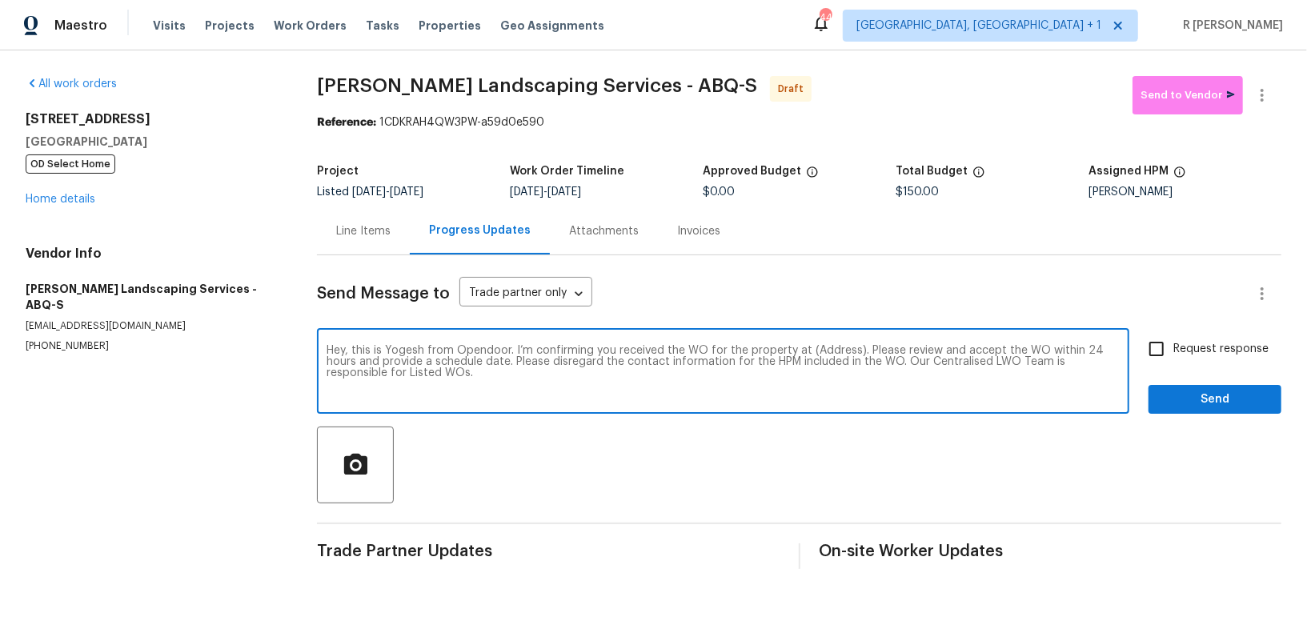
click at [832, 345] on textarea "Hey, this is Yogesh from Opendoor. I’m confirming you received the WO for the p…" at bounding box center [722, 373] width 793 height 56
click at [824, 345] on textarea "Hey, this is Yogesh from Opendoor. I’m confirming you received the WO for the p…" at bounding box center [722, 373] width 793 height 56
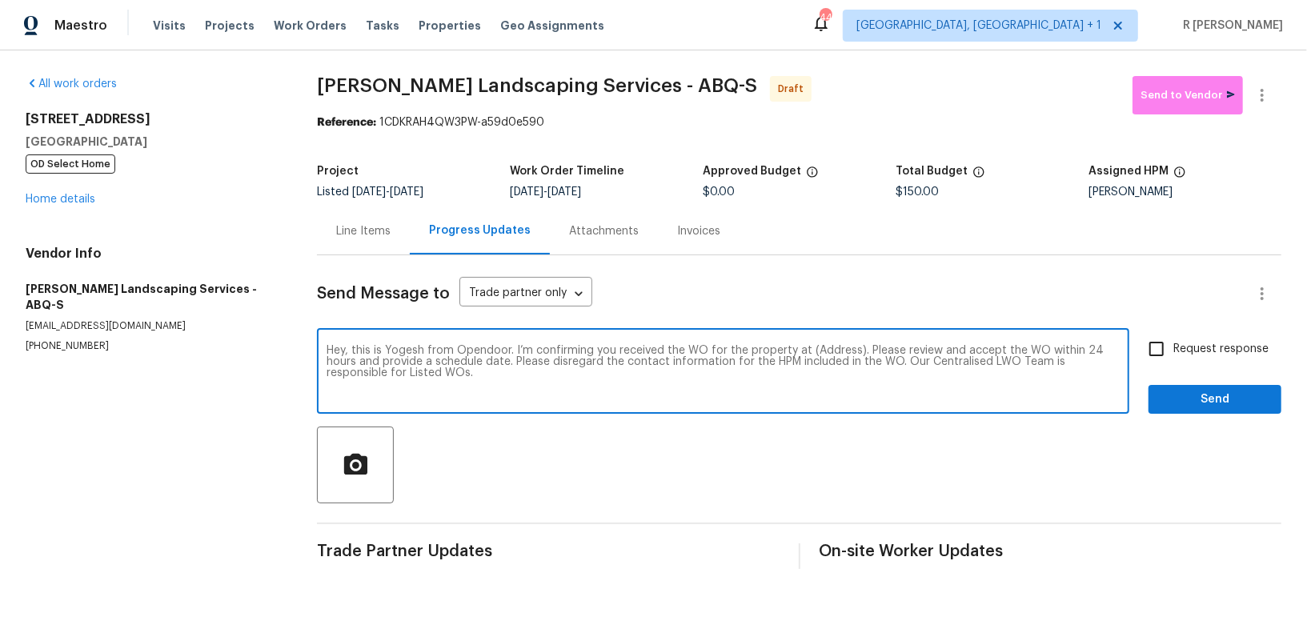
click at [824, 345] on textarea "Hey, this is Yogesh from Opendoor. I’m confirming you received the WO for the p…" at bounding box center [722, 373] width 793 height 56
paste textarea "437 El Llano Ln NW, Los Ranchos, NM 87107"
type textarea "Hey, this is Yogesh from Opendoor. I’m confirming you received the WO for the p…"
click at [1191, 328] on div "Send Message to Trade partner only Trade partner only ​ Hey, this is Yogesh fro…" at bounding box center [799, 412] width 964 height 314
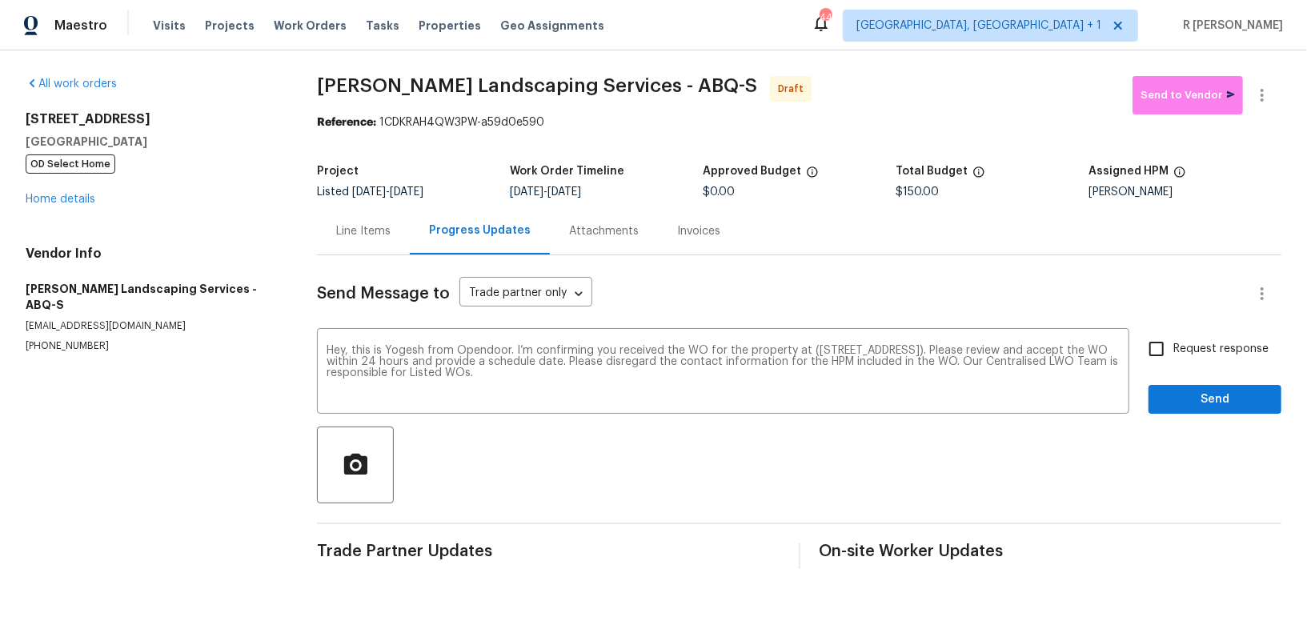
click at [1190, 345] on span "Request response" at bounding box center [1220, 349] width 95 height 17
click at [1173, 345] on input "Request response" at bounding box center [1156, 349] width 34 height 34
checkbox input "true"
click at [1188, 408] on span "Send" at bounding box center [1214, 400] width 107 height 20
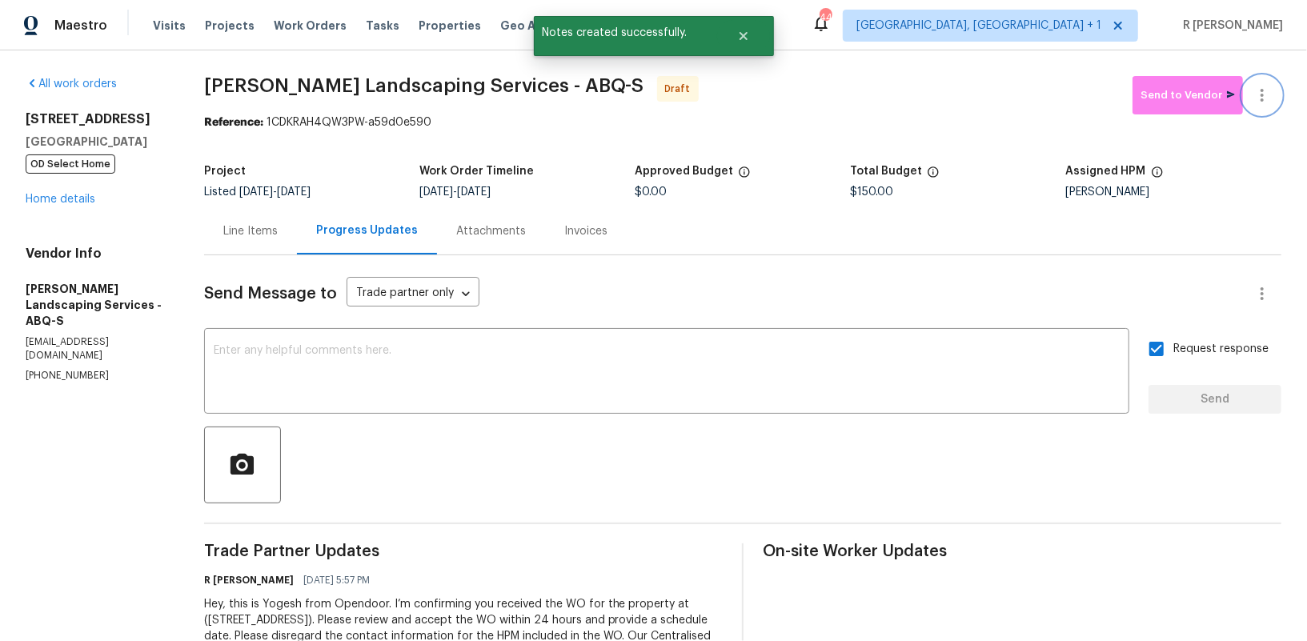
click at [1255, 89] on icon "button" at bounding box center [1261, 95] width 19 height 19
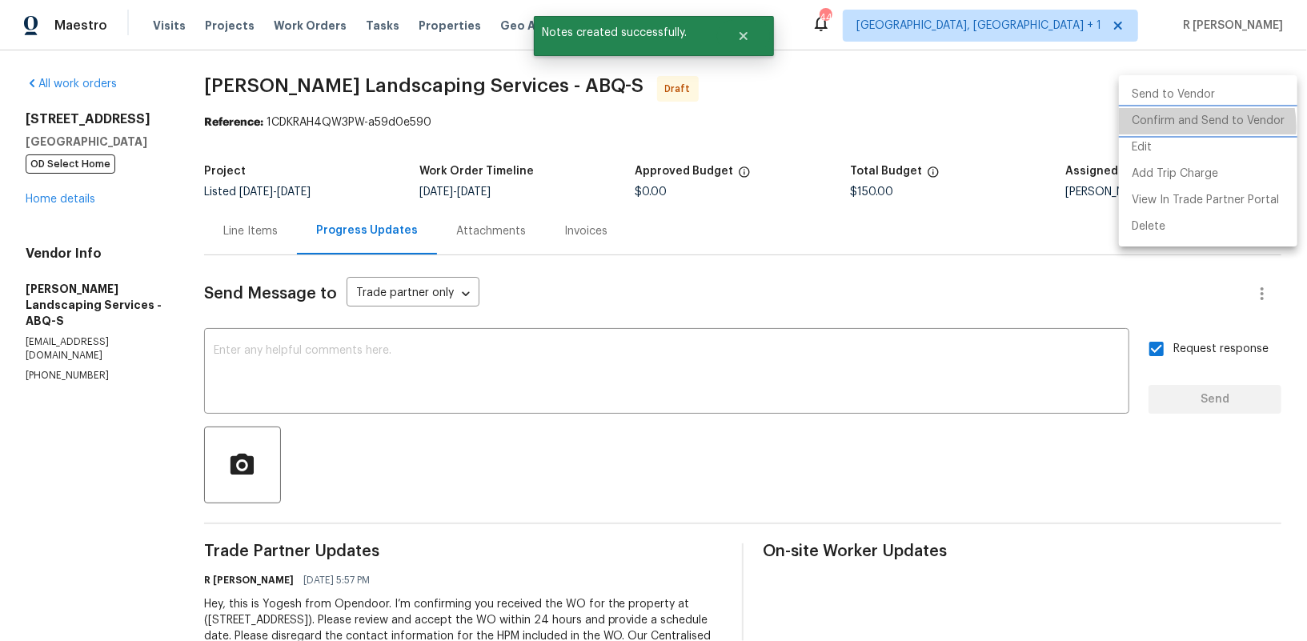
click at [1194, 126] on li "Confirm and Send to Vendor" at bounding box center [1208, 121] width 178 height 26
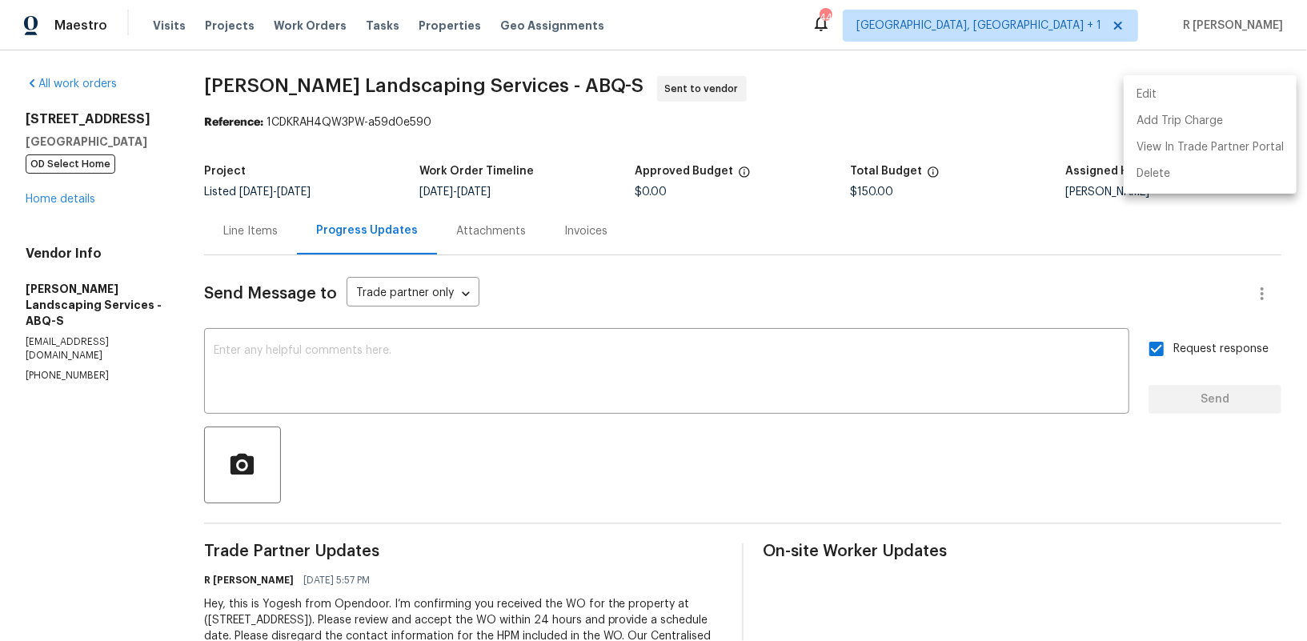
click at [657, 419] on div at bounding box center [653, 320] width 1307 height 641
click at [650, 395] on textarea at bounding box center [667, 373] width 906 height 56
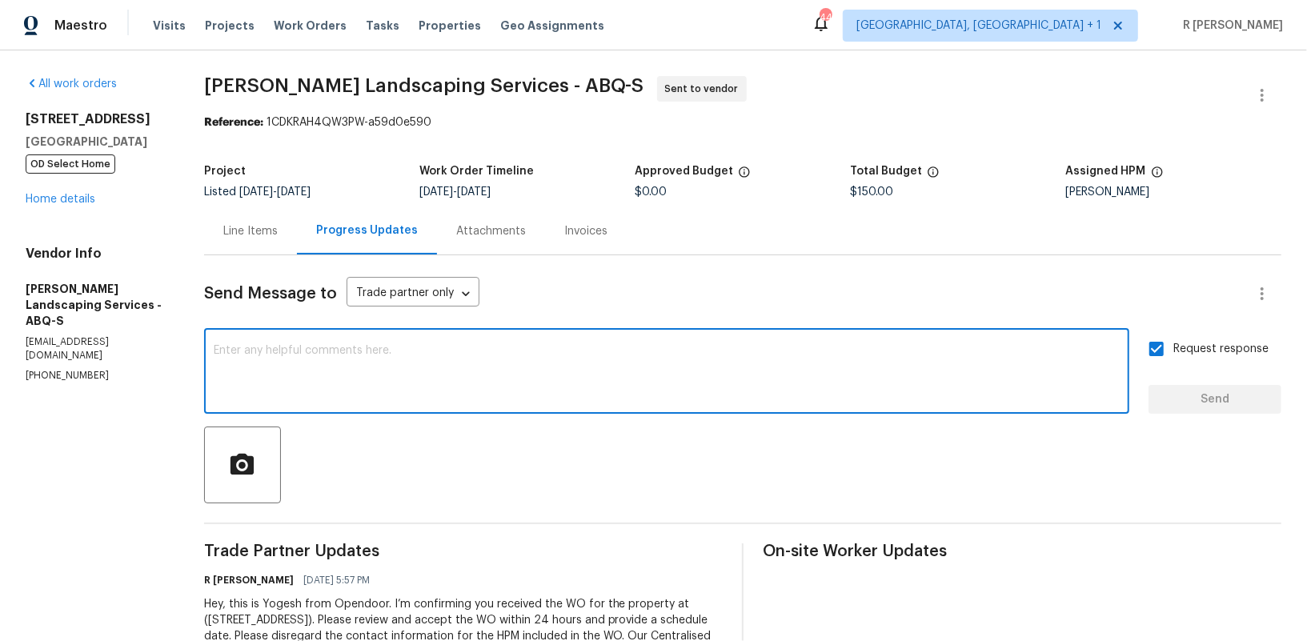
paste textarea "Attention All Work Orders must include before-photos (both close-up and wide-an…"
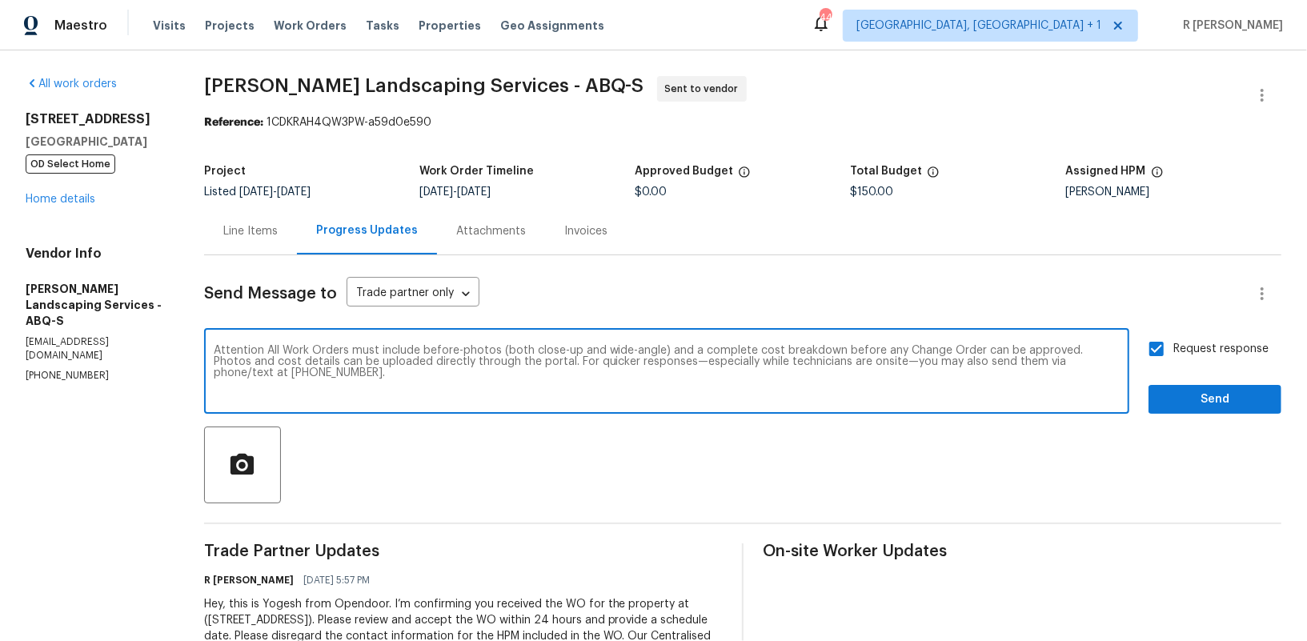
type textarea "Attention All Work Orders must include before-photos (both close-up and wide-an…"
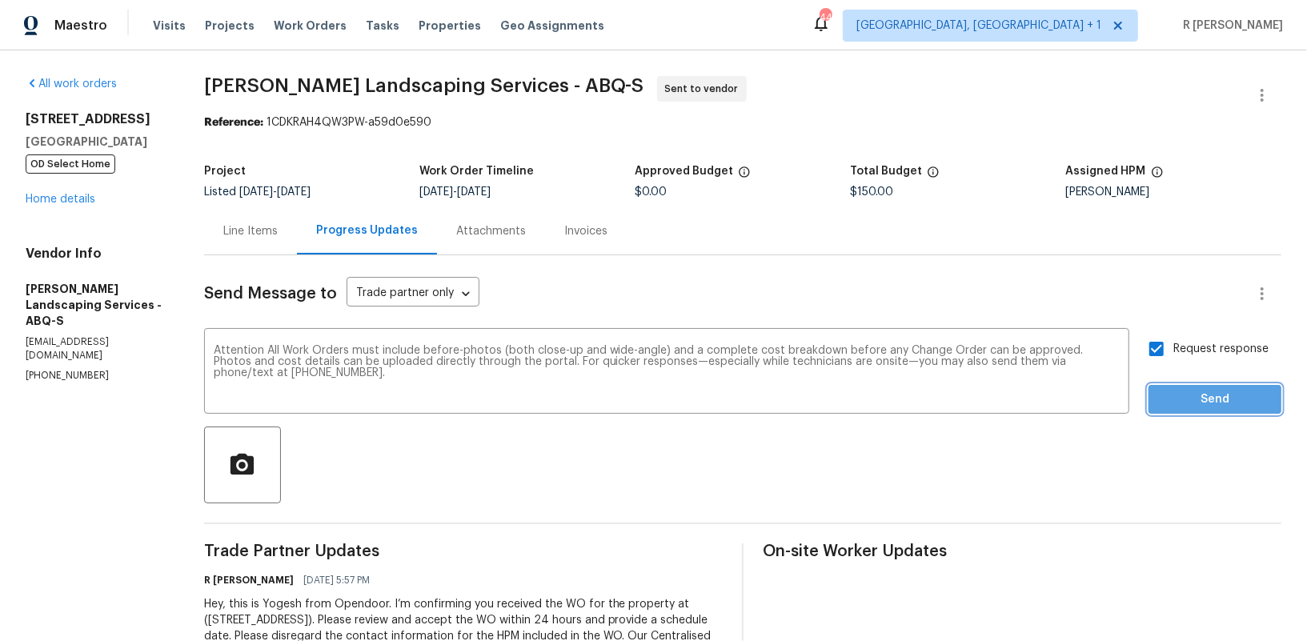
click at [1231, 394] on span "Send" at bounding box center [1214, 400] width 107 height 20
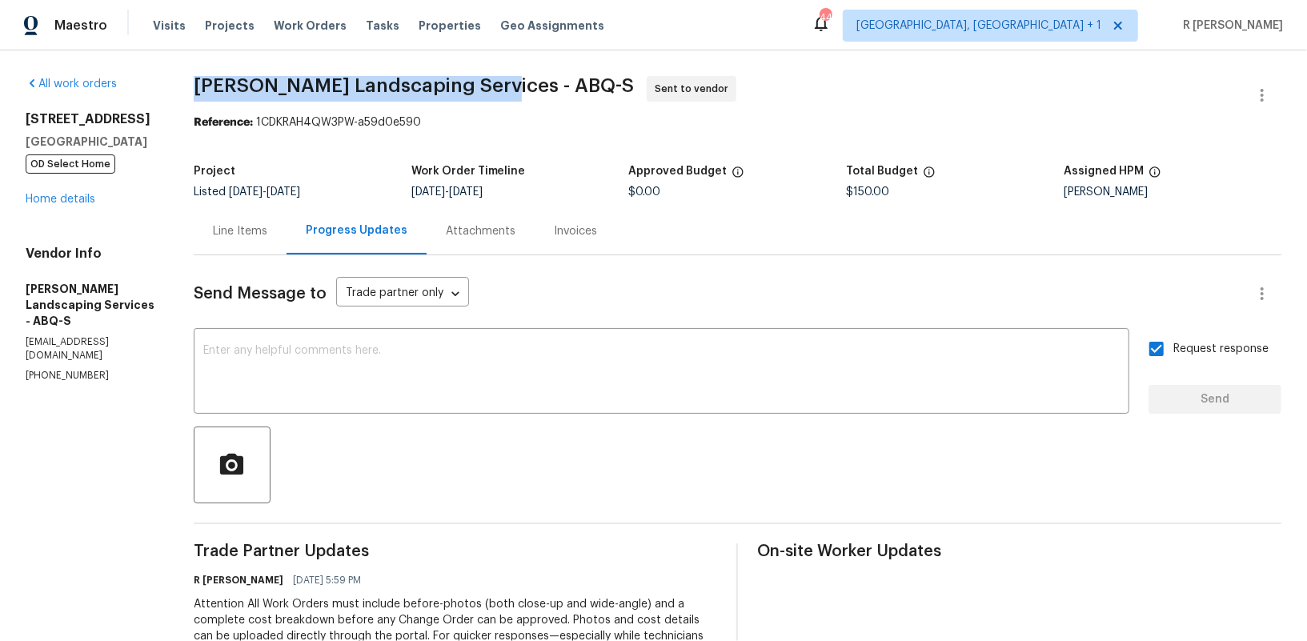
drag, startPoint x: 520, startPoint y: 82, endPoint x: 226, endPoint y: 74, distance: 294.6
click at [226, 74] on div "All work orders 437 El Llano Ln NW Los Ranchos, NM 87107 OD Select Home Home de…" at bounding box center [653, 432] width 1307 height 765
copy span "Rodriguez Landscaping Services"
click at [52, 200] on link "Home details" at bounding box center [61, 199] width 70 height 11
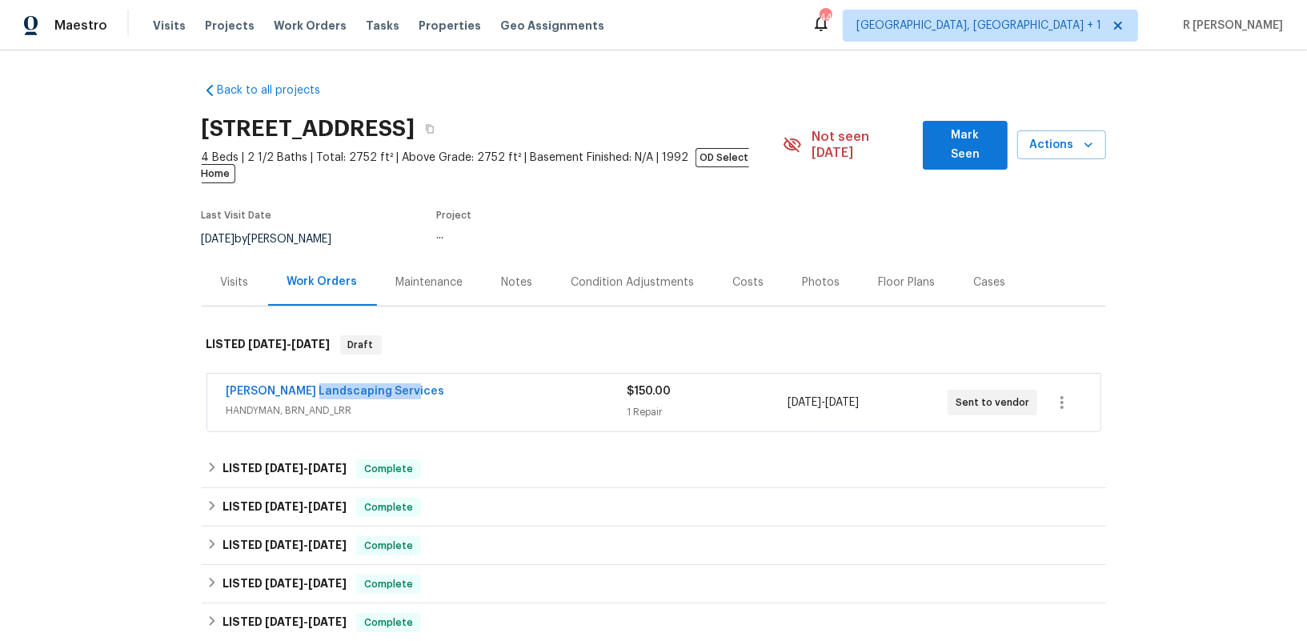
drag, startPoint x: 414, startPoint y: 374, endPoint x: 128, endPoint y: 374, distance: 286.4
click at [128, 374] on div "Back to all projects 437 El Llano Ln NW, Los Ranchos, NM 87107 4 Beds | 2 1/2 B…" at bounding box center [653, 345] width 1307 height 590
copy link "Rodriguez Landscaping Services"
